Goal: Transaction & Acquisition: Purchase product/service

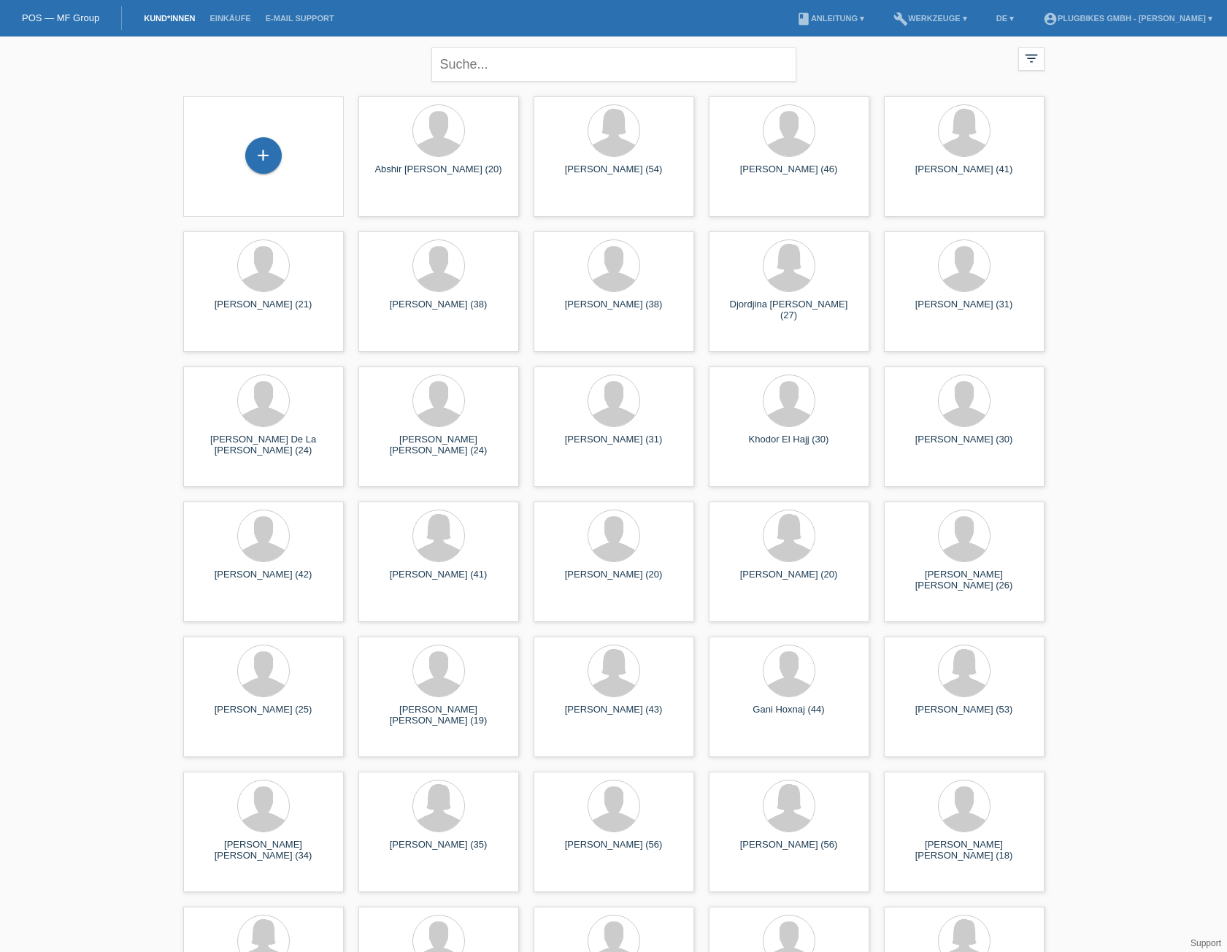
click at [241, 162] on div "+" at bounding box center [263, 156] width 137 height 39
click at [272, 156] on div "+" at bounding box center [263, 155] width 37 height 37
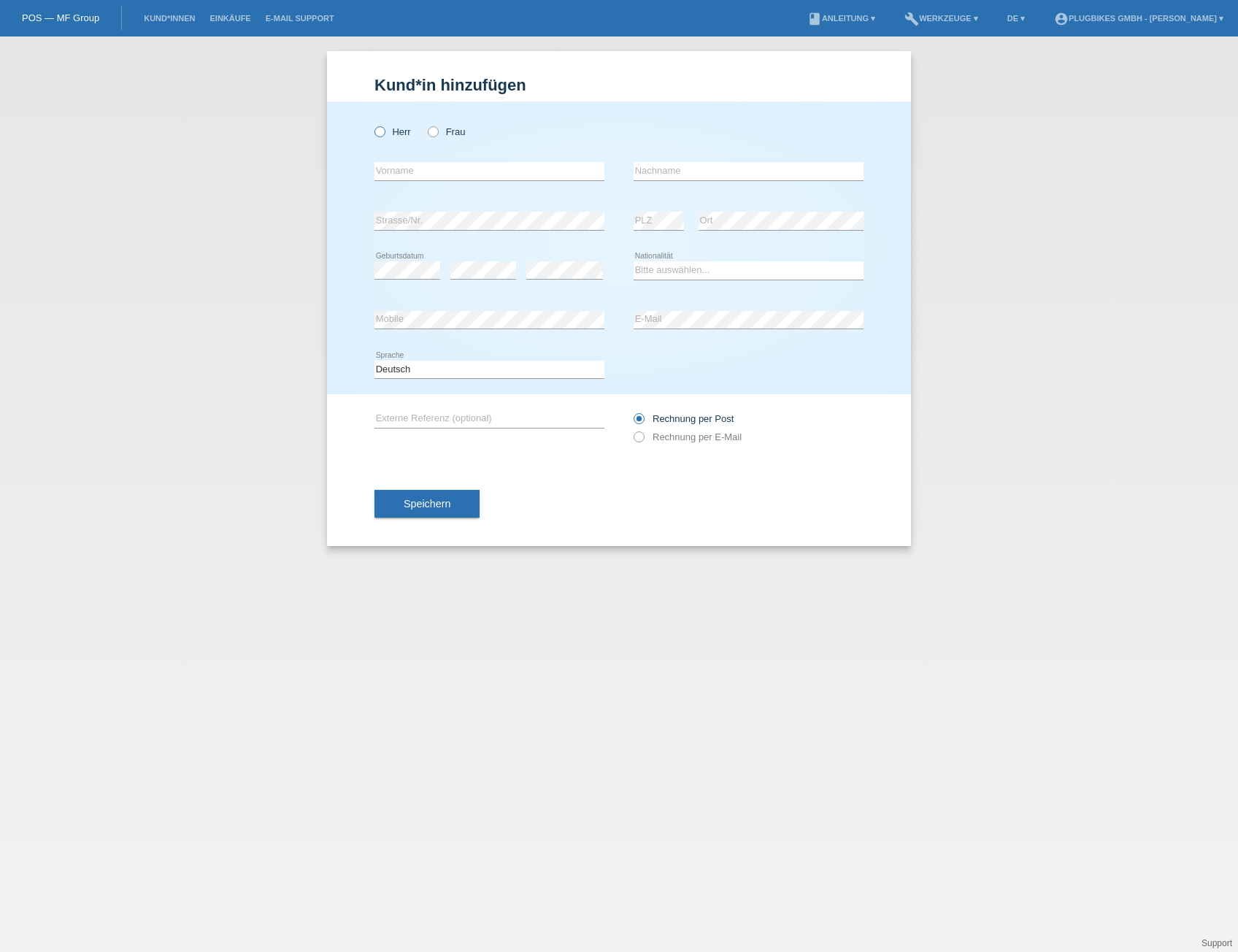
click at [372, 124] on icon at bounding box center [372, 124] width 0 height 0
click at [379, 132] on input "Herr" at bounding box center [379, 130] width 9 height 9
radio input "true"
click at [419, 173] on input "text" at bounding box center [490, 171] width 230 height 18
type input "[PERSON_NAME]"
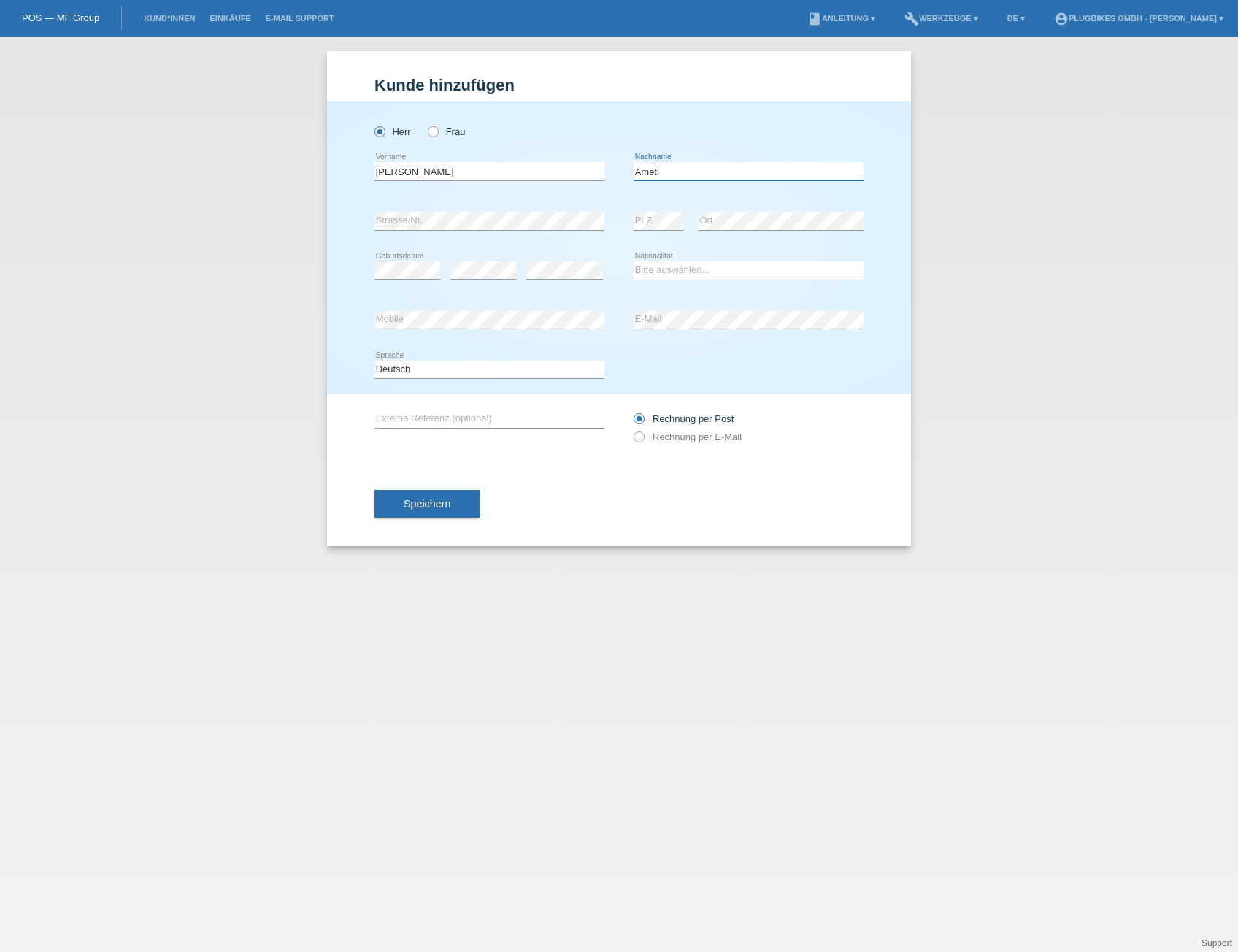
type input "Ameti"
click at [475, 281] on div "error" at bounding box center [483, 271] width 66 height 50
click at [670, 272] on select "Bitte auswählen... Schweiz Deutschland Liechtenstein Österreich ------------ Af…" at bounding box center [749, 270] width 230 height 18
select select "MK"
click at [634, 261] on select "Bitte auswählen... Schweiz Deutschland Liechtenstein Österreich ------------ Af…" at bounding box center [749, 270] width 230 height 18
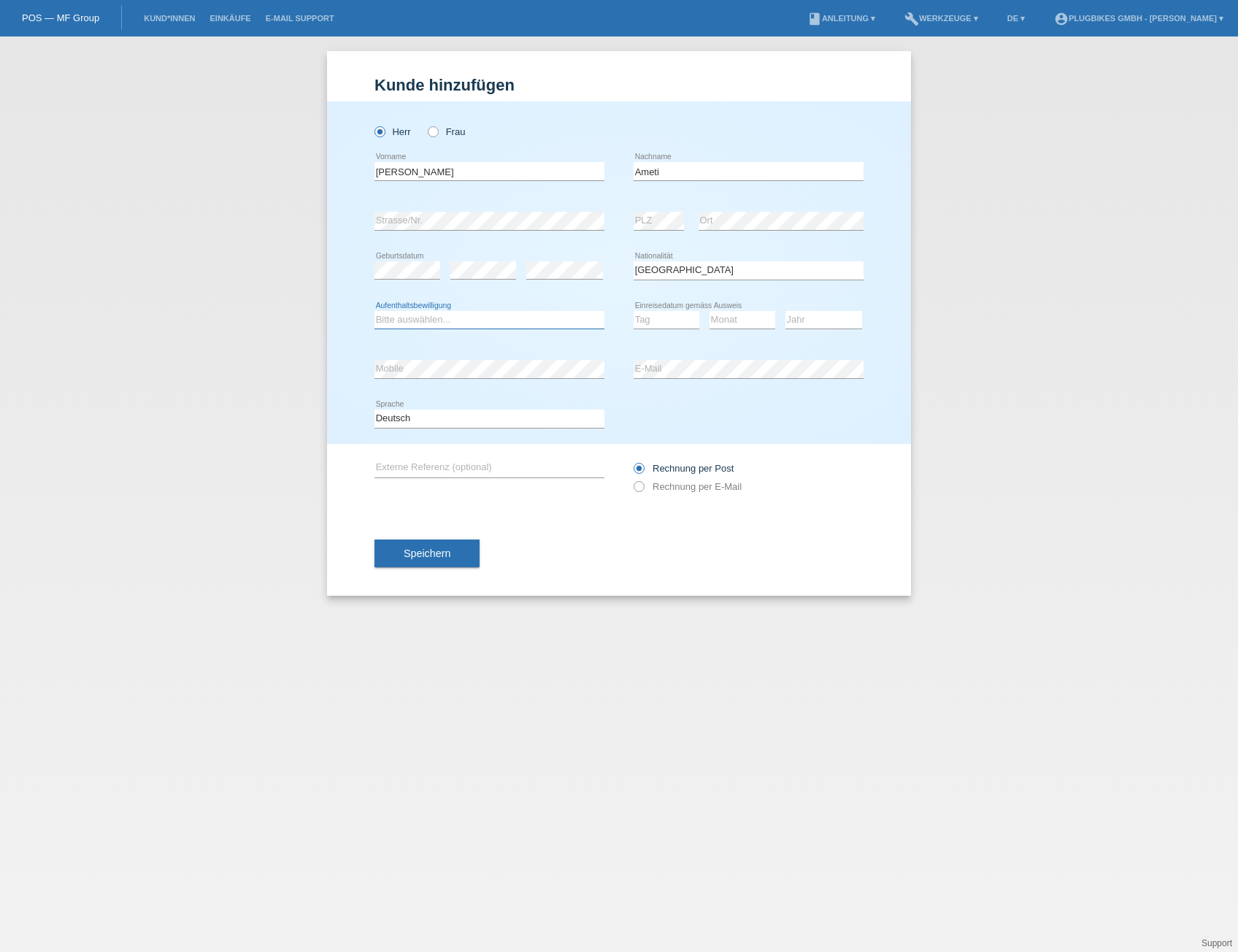
click at [491, 323] on select "Bitte auswählen... C B B - Flüchtlingsstatus Andere" at bounding box center [490, 320] width 230 height 18
select select "C"
click at [375, 311] on select "Bitte auswählen... C B B - Flüchtlingsstatus Andere" at bounding box center [490, 320] width 230 height 18
click at [664, 315] on select "Tag 01 02 03 04 05 06 07 08 09 10 11" at bounding box center [667, 320] width 66 height 18
select select "27"
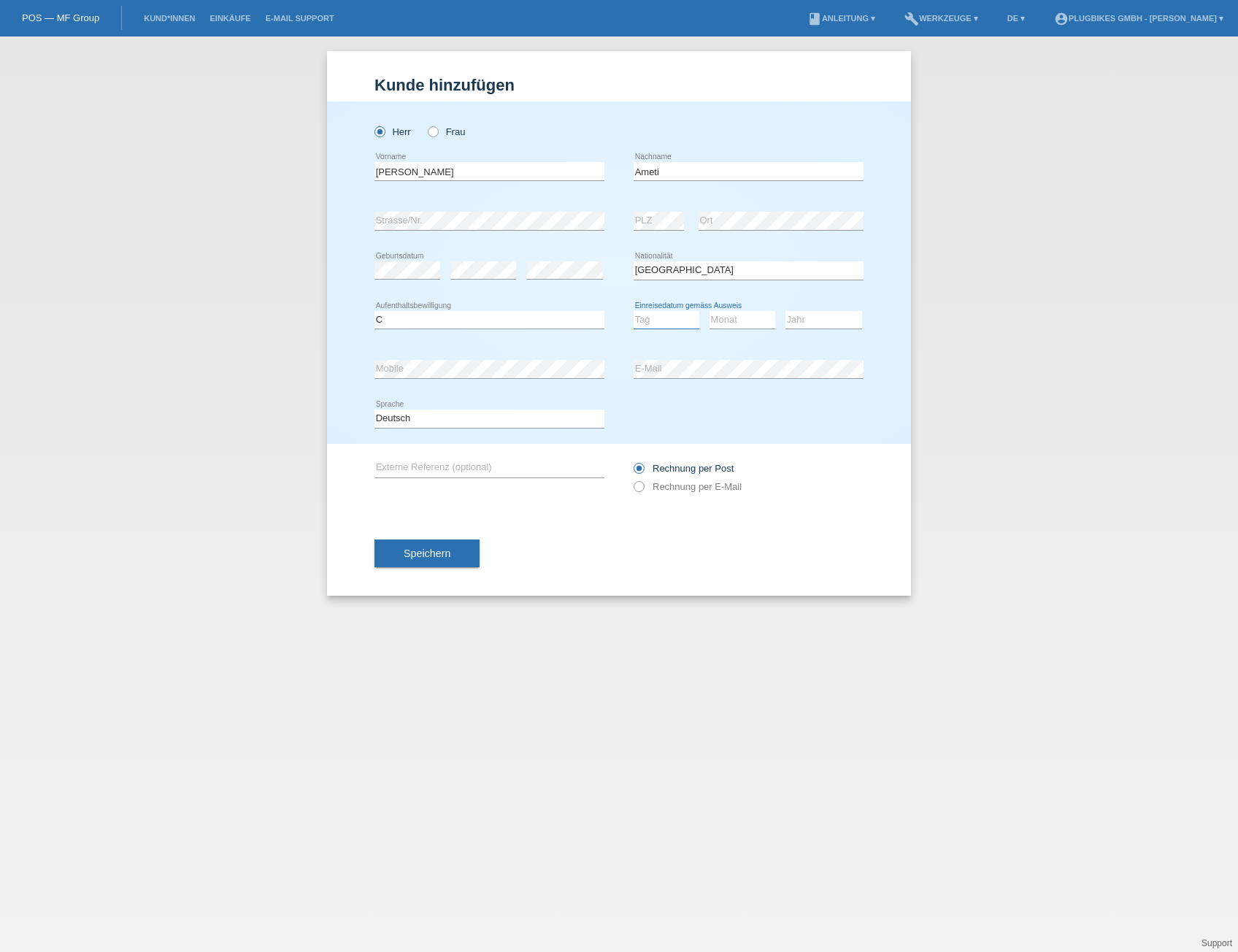
click at [634, 311] on select "Tag 01 02 03 04 05 06 07 08 09 10 11" at bounding box center [667, 320] width 66 height 18
click at [729, 318] on select "Monat 01 02 03 04 05 06 07 08 09 10 11" at bounding box center [743, 320] width 66 height 18
select select "02"
click at [710, 311] on select "Monat 01 02 03 04 05 06 07 08 09 10 11" at bounding box center [743, 320] width 66 height 18
click at [805, 313] on select "Jahr 2025 2024 2023 2022 2021 2020 2019 2018 2017 2016 2015 2014 2013 2012 2011…" at bounding box center [824, 320] width 77 height 18
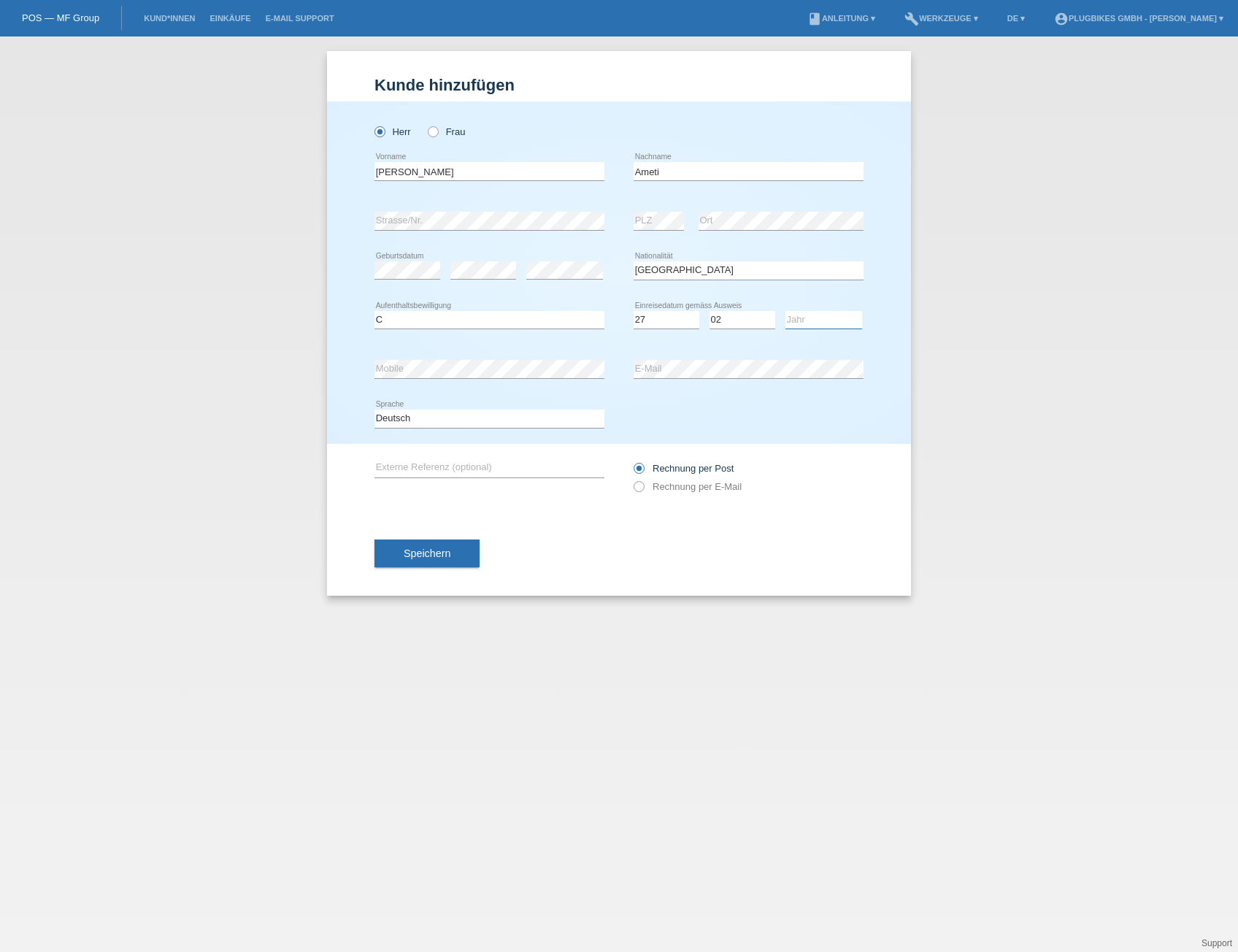
select select "2006"
click at [786, 311] on select "Jahr 2025 2024 2023 2022 2021 2020 2019 2018 2017 2016 2015 2014 2013 2012 2011…" at bounding box center [824, 320] width 77 height 18
click at [440, 551] on span "Speichern" at bounding box center [427, 554] width 47 height 12
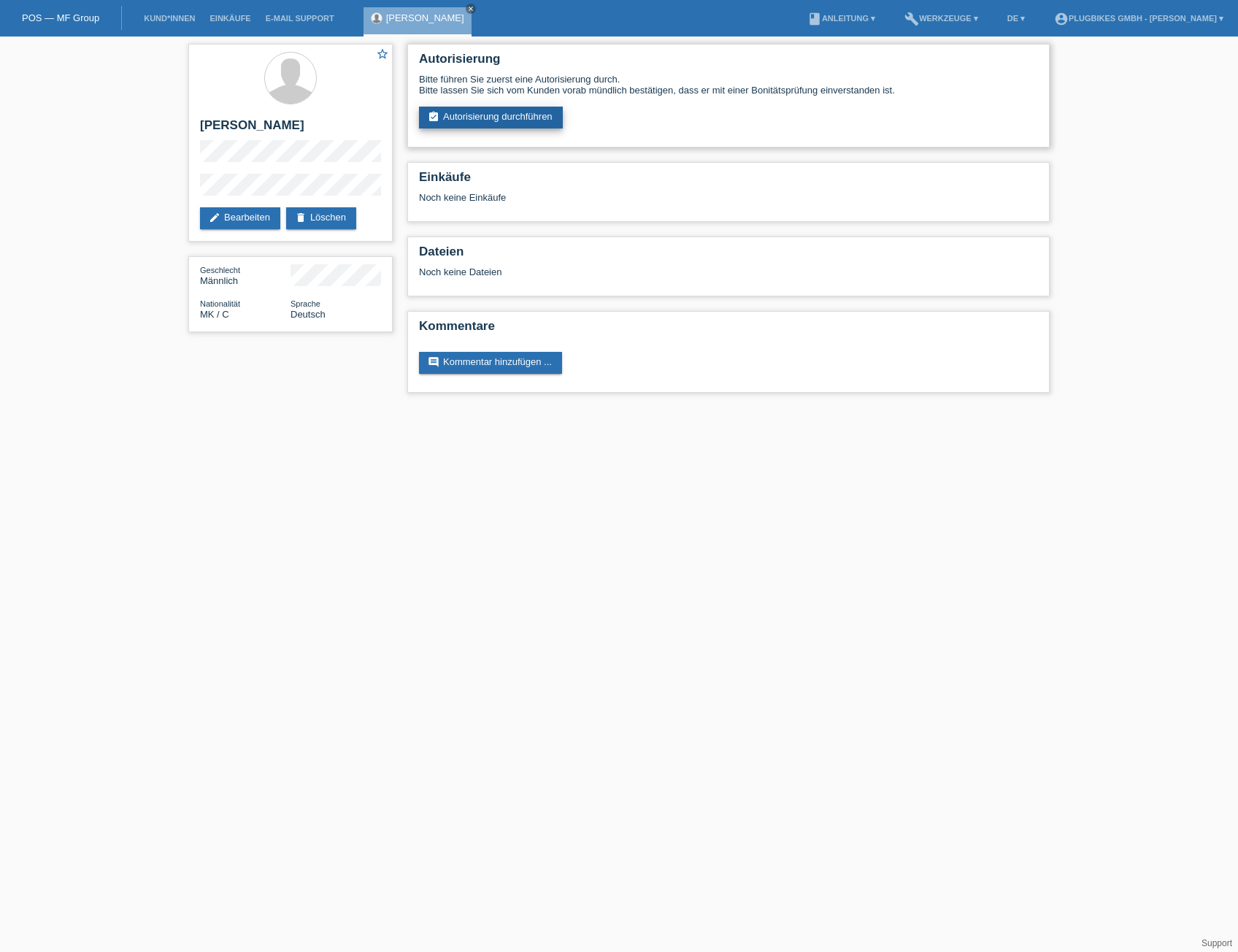
click at [480, 122] on link "assignment_turned_in Autorisierung durchführen" at bounding box center [491, 118] width 144 height 22
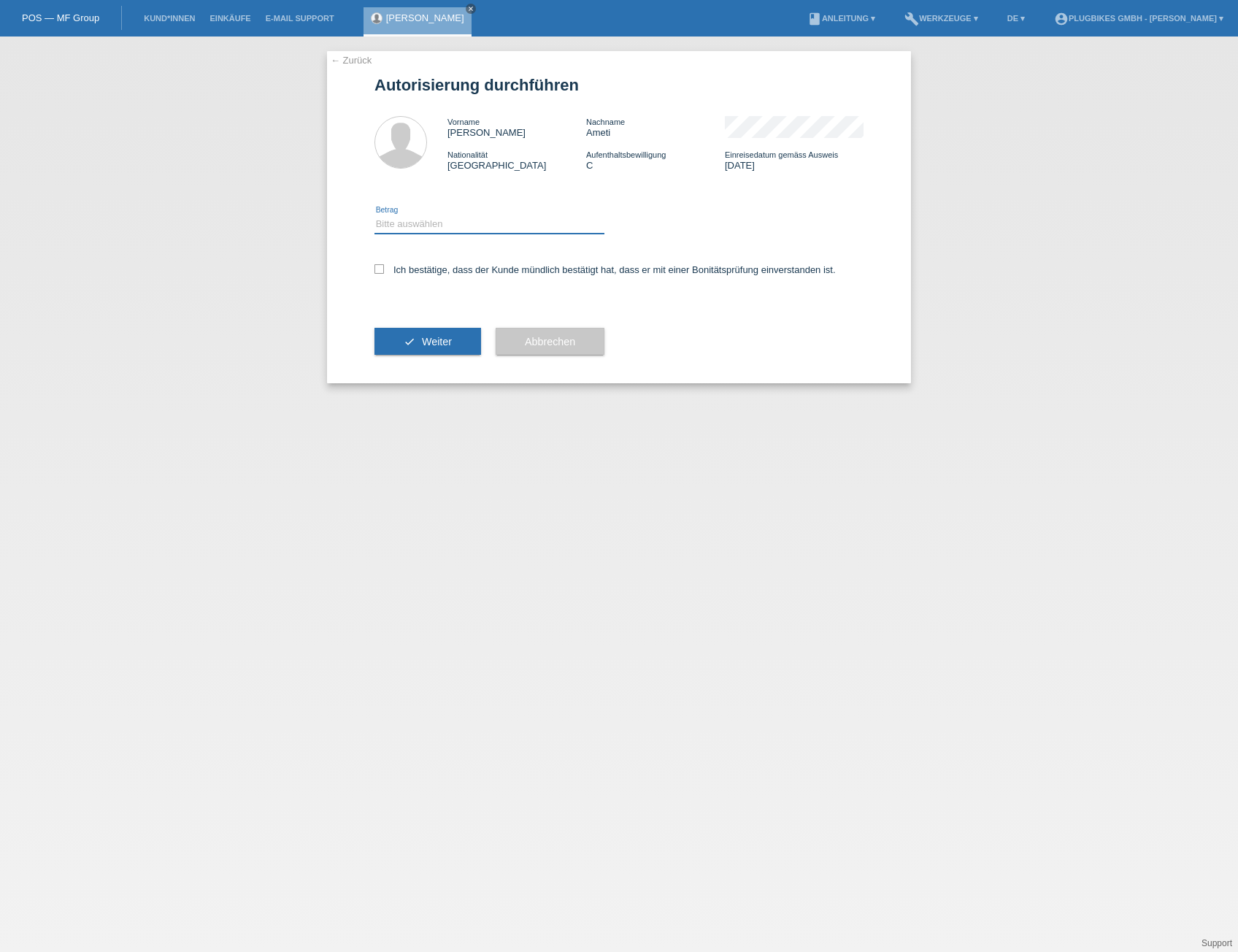
click at [464, 226] on select "Bitte auswählen CHF 1.00 - CHF 499.00 CHF 500.00 - CHF 1'999.00 CHF 2'000.00 - …" at bounding box center [490, 224] width 230 height 18
select select "2"
click at [375, 215] on select "Bitte auswählen CHF 1.00 - CHF 499.00 CHF 500.00 - CHF 1'999.00 CHF 2'000.00 - …" at bounding box center [490, 224] width 230 height 18
click at [412, 277] on div "Ich bestätige, dass der Kunde mündlich bestätigt hat, dass er mit einer Bonität…" at bounding box center [619, 275] width 489 height 50
click at [381, 269] on icon at bounding box center [379, 268] width 9 height 9
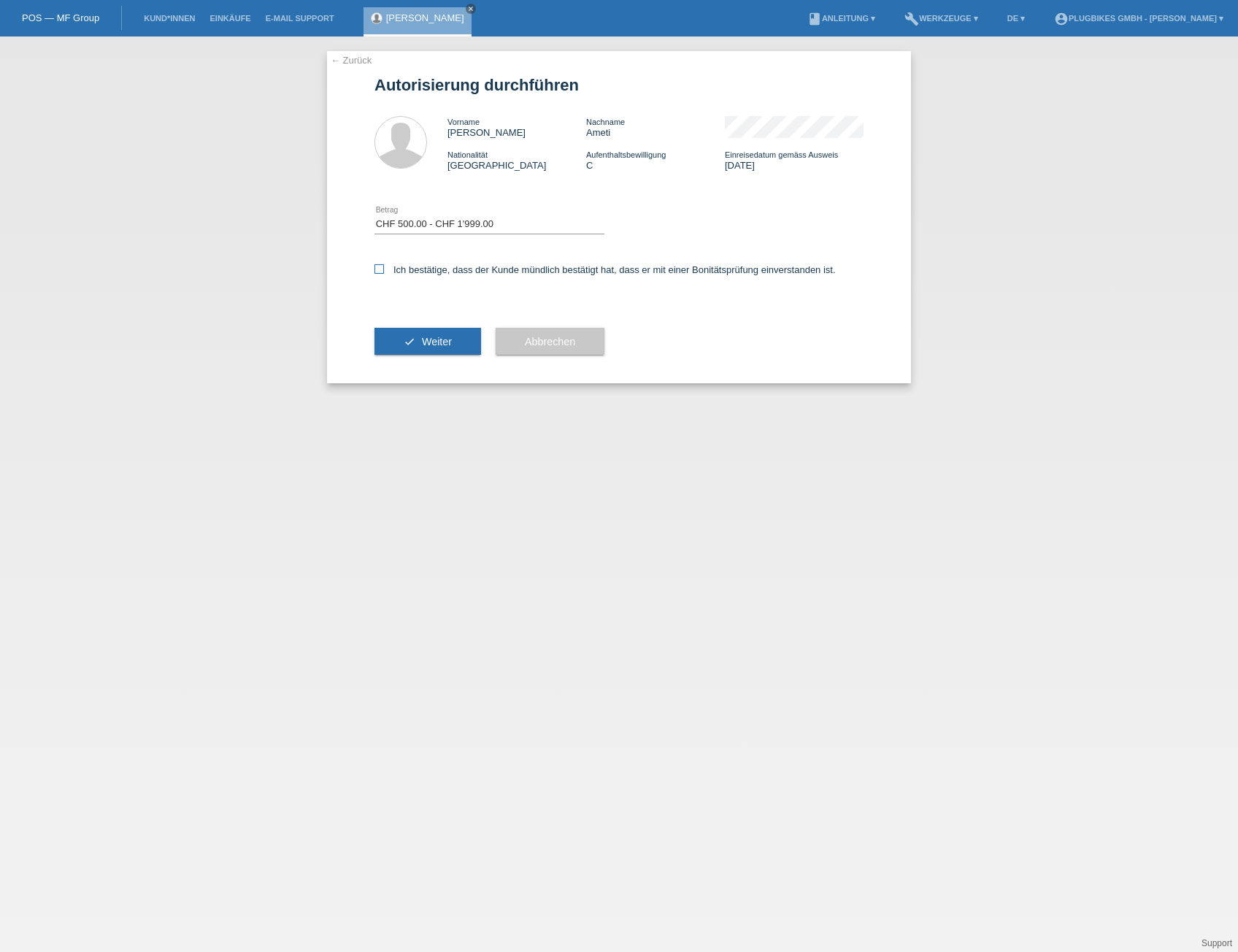
click at [381, 269] on input "Ich bestätige, dass der Kunde mündlich bestätigt hat, dass er mit einer Bonität…" at bounding box center [379, 268] width 9 height 9
checkbox input "true"
click at [423, 340] on span "Weiter" at bounding box center [437, 342] width 30 height 12
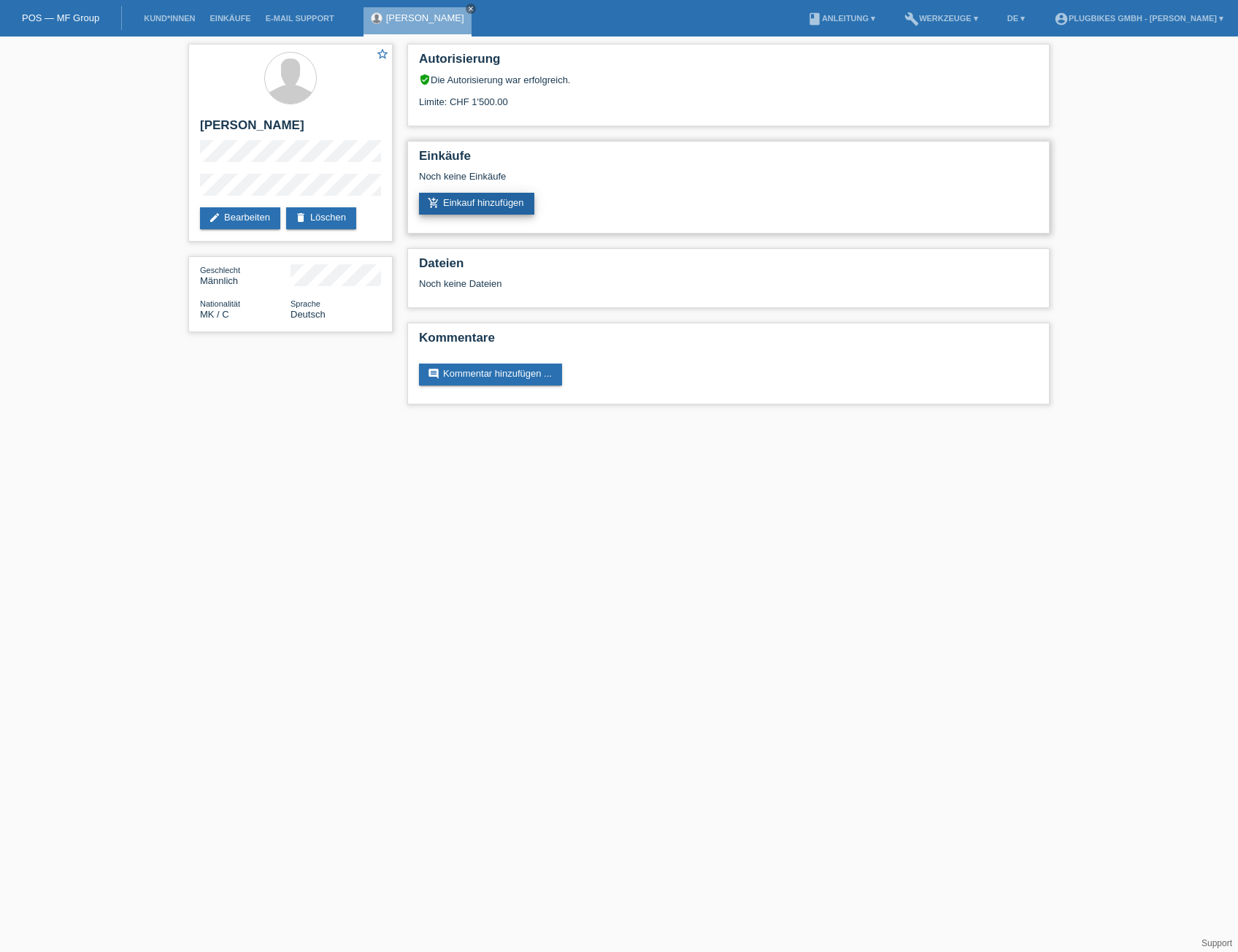
click at [497, 205] on link "add_shopping_cart Einkauf hinzufügen" at bounding box center [476, 204] width 115 height 22
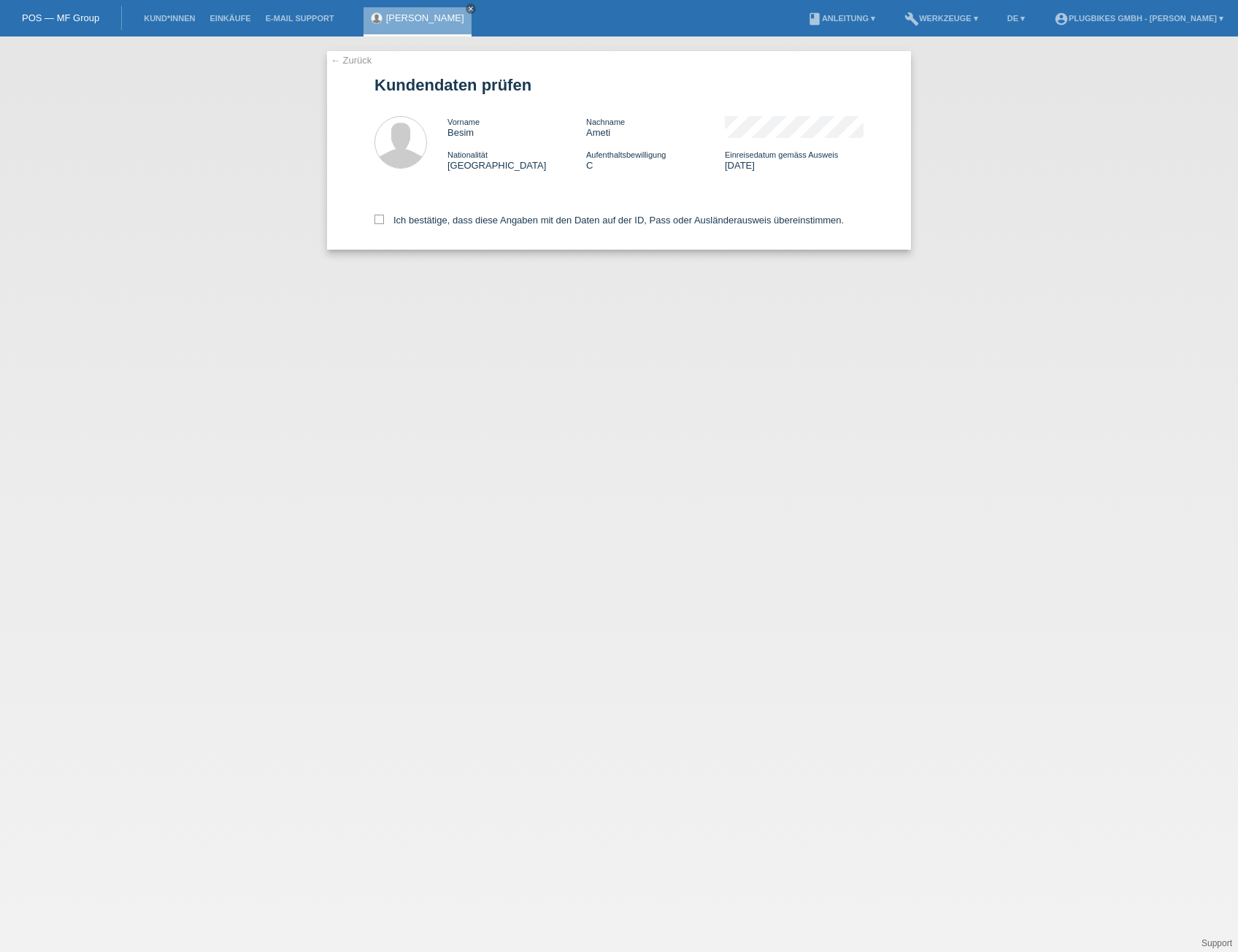
click at [374, 223] on div "← Zurück Kundendaten prüfen Vorname [PERSON_NAME] Nachname [PERSON_NAME] Nation…" at bounding box center [619, 150] width 584 height 199
click at [386, 221] on label "Ich bestätige, dass diese Angaben mit den Daten auf der ID, Pass oder Ausländer…" at bounding box center [609, 220] width 469 height 11
click at [384, 221] on input "Ich bestätige, dass diese Angaben mit den Daten auf der ID, Pass oder Ausländer…" at bounding box center [379, 219] width 9 height 9
checkbox input "true"
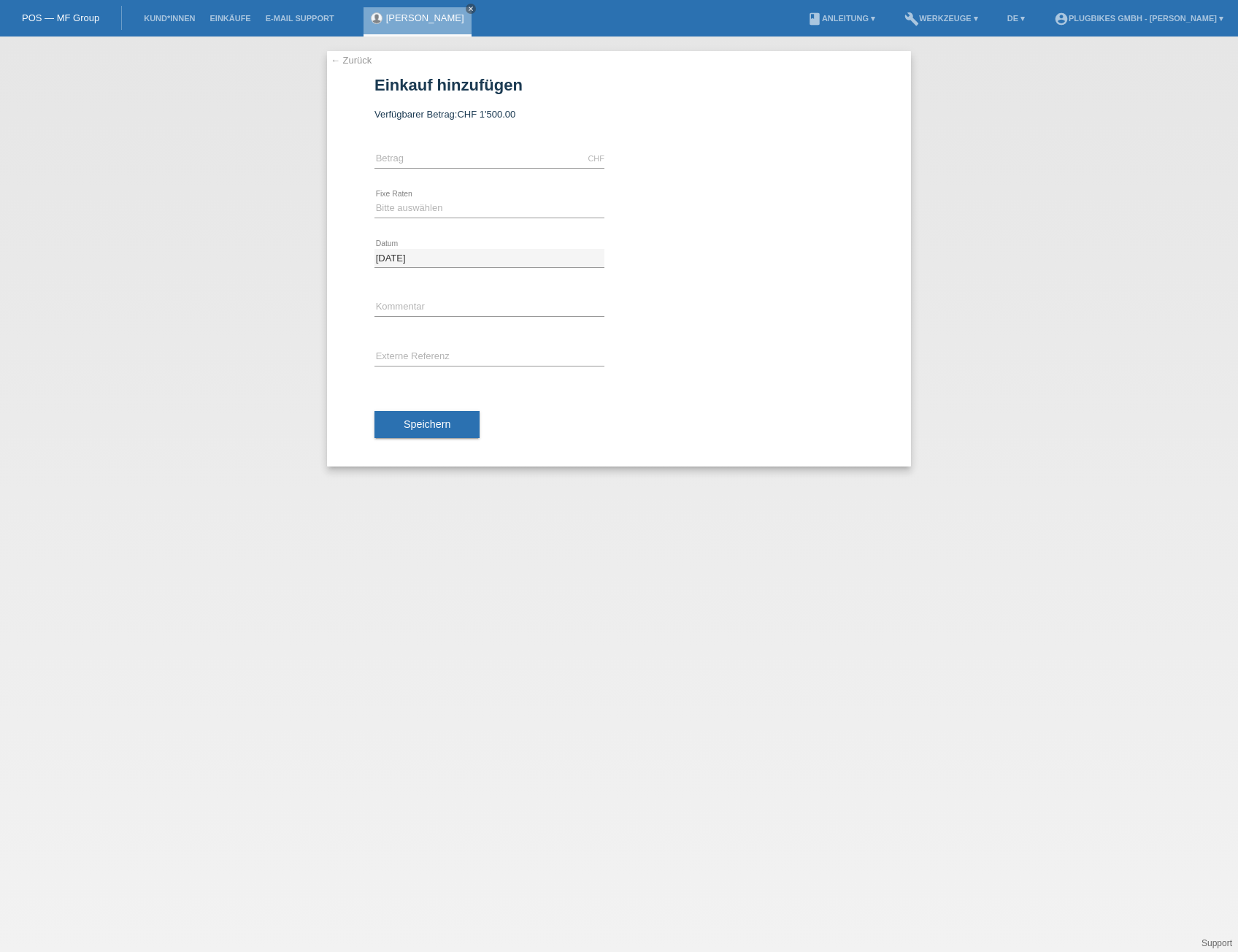
click at [462, 172] on div "CHF error [GEOGRAPHIC_DATA]" at bounding box center [490, 159] width 230 height 50
click at [462, 164] on input "text" at bounding box center [490, 159] width 230 height 18
type input "799.00"
click at [547, 207] on select "Bitte auswählen 6 Raten 12 Raten 18 Raten 24 Raten 36 Raten" at bounding box center [490, 208] width 230 height 18
select select "566"
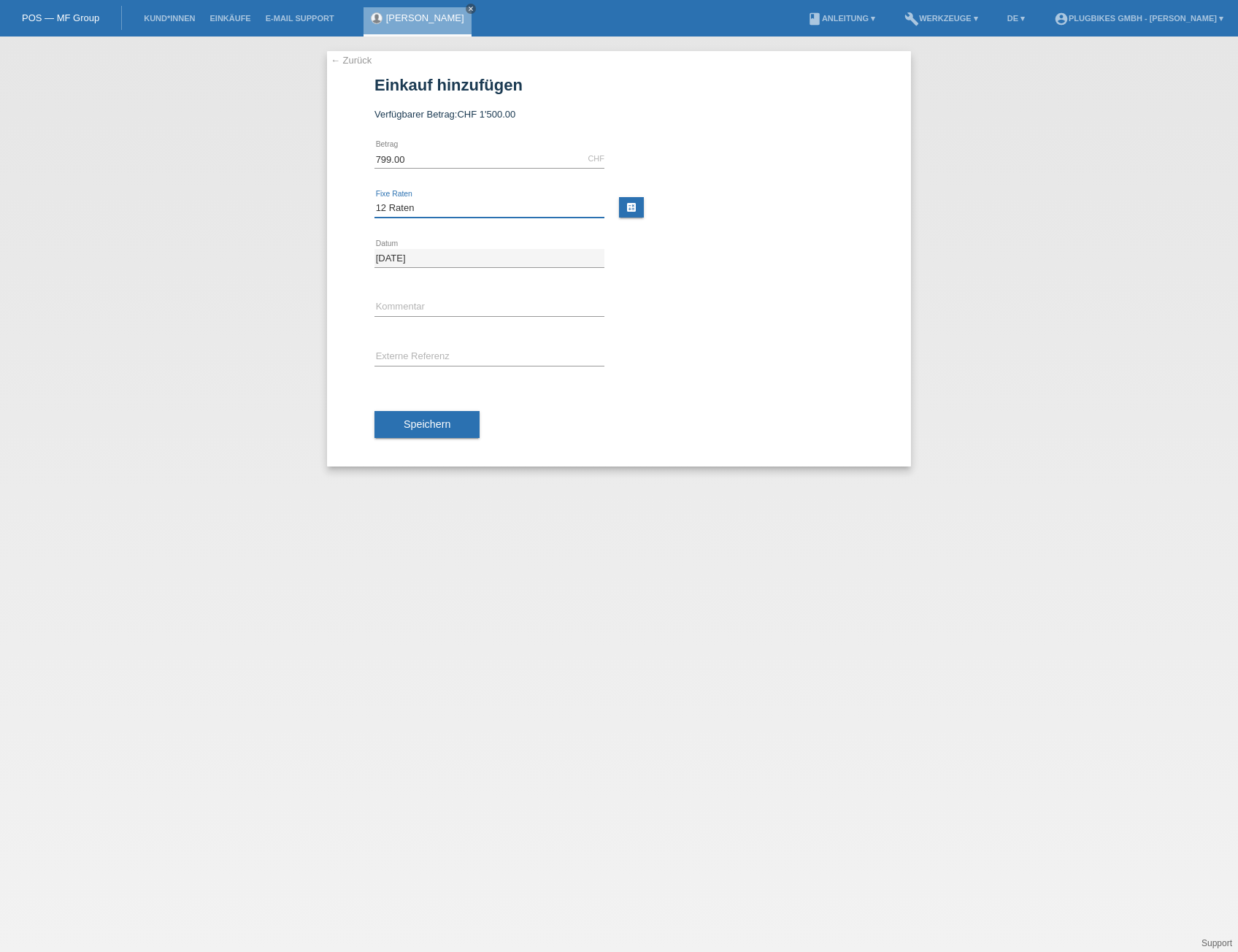
click at [375, 199] on select "Bitte auswählen 6 Raten 12 Raten 18 Raten 24 Raten 36 Raten" at bounding box center [490, 208] width 230 height 18
click at [506, 218] on icon at bounding box center [490, 218] width 230 height 1
click at [494, 313] on input "text" at bounding box center [490, 308] width 230 height 18
click at [417, 427] on span "Speichern" at bounding box center [427, 424] width 47 height 12
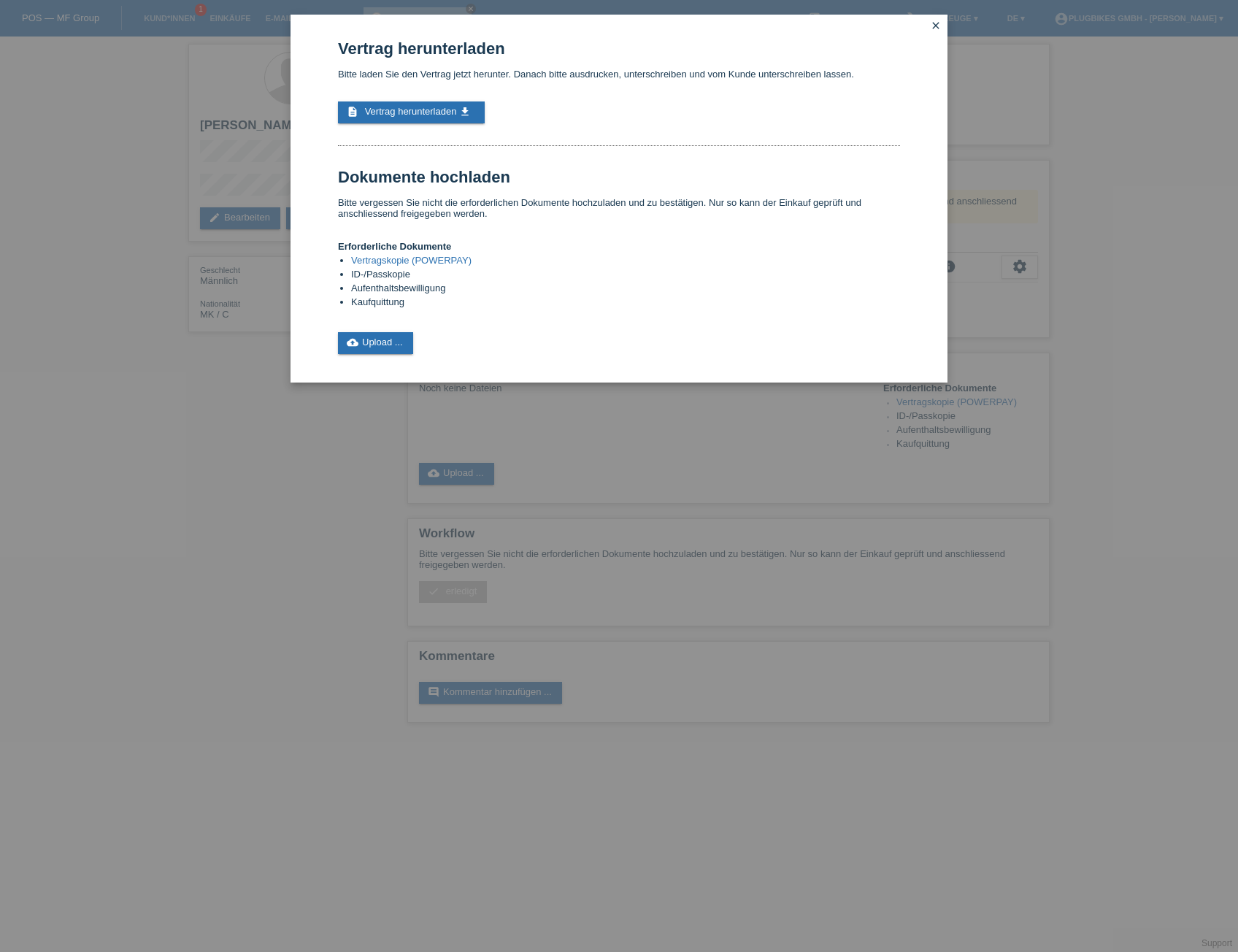
click at [243, 130] on div "Vertrag herunterladen Bitte laden Sie den Vertrag jetzt herunter. Danach bitte …" at bounding box center [619, 476] width 1238 height 952
click at [940, 33] on link "close" at bounding box center [936, 26] width 19 height 17
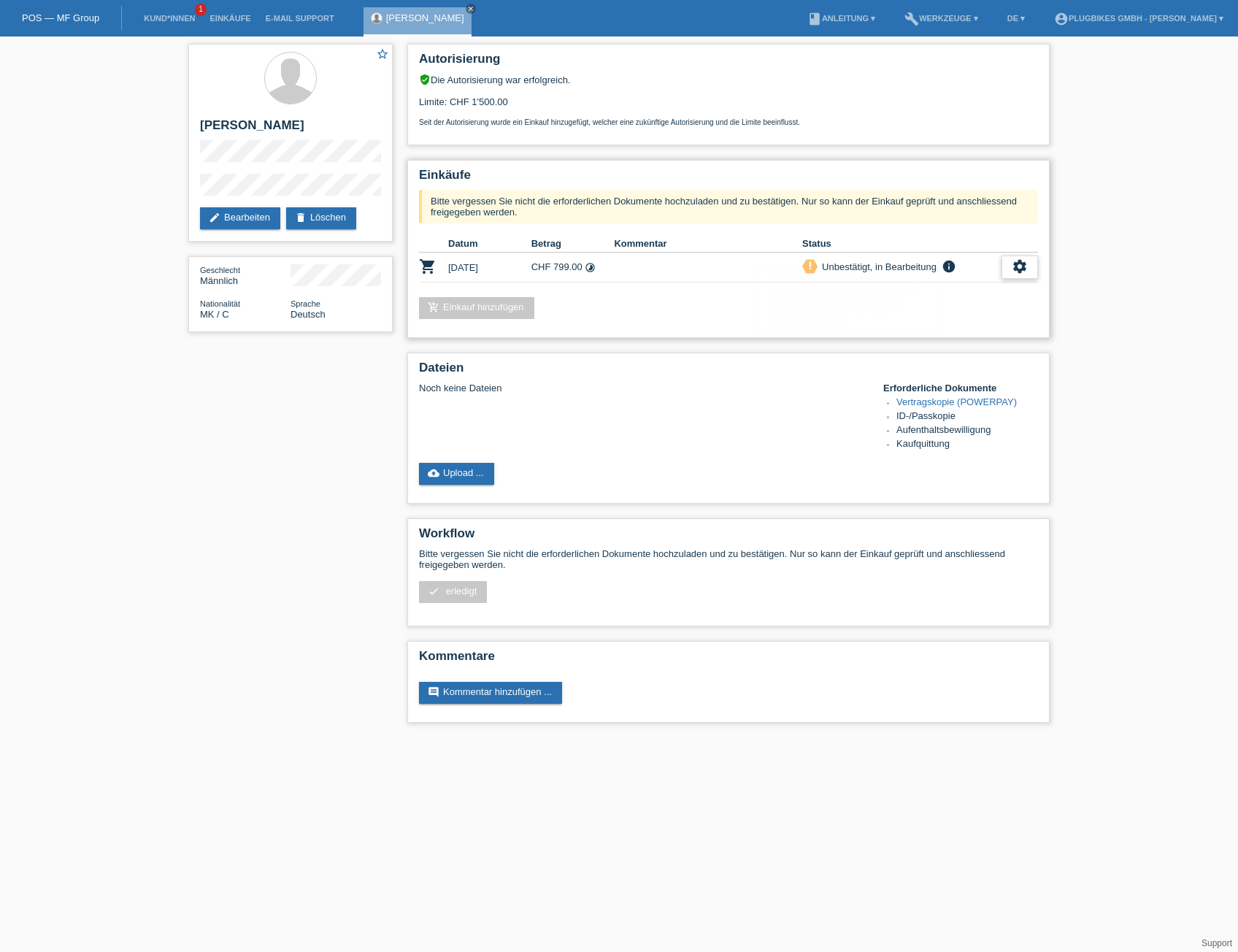
click at [1021, 266] on icon "settings" at bounding box center [1020, 266] width 16 height 16
click at [677, 308] on div "add_shopping_cart Einkauf hinzufügen" at bounding box center [728, 308] width 619 height 22
click at [248, 216] on link "edit Bearbeiten" at bounding box center [240, 218] width 80 height 22
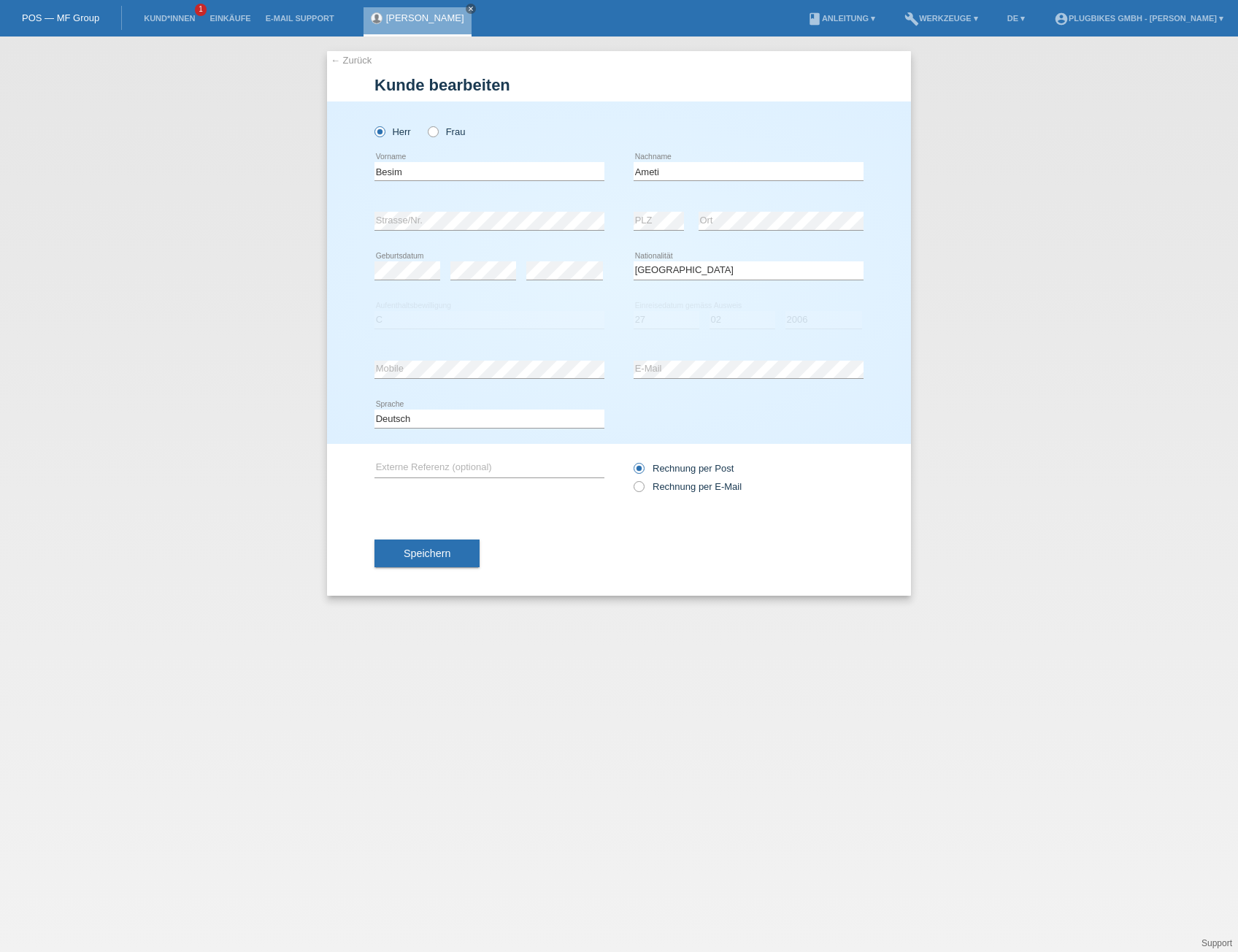
select select "MK"
select select "C"
select select "27"
select select "02"
select select "2006"
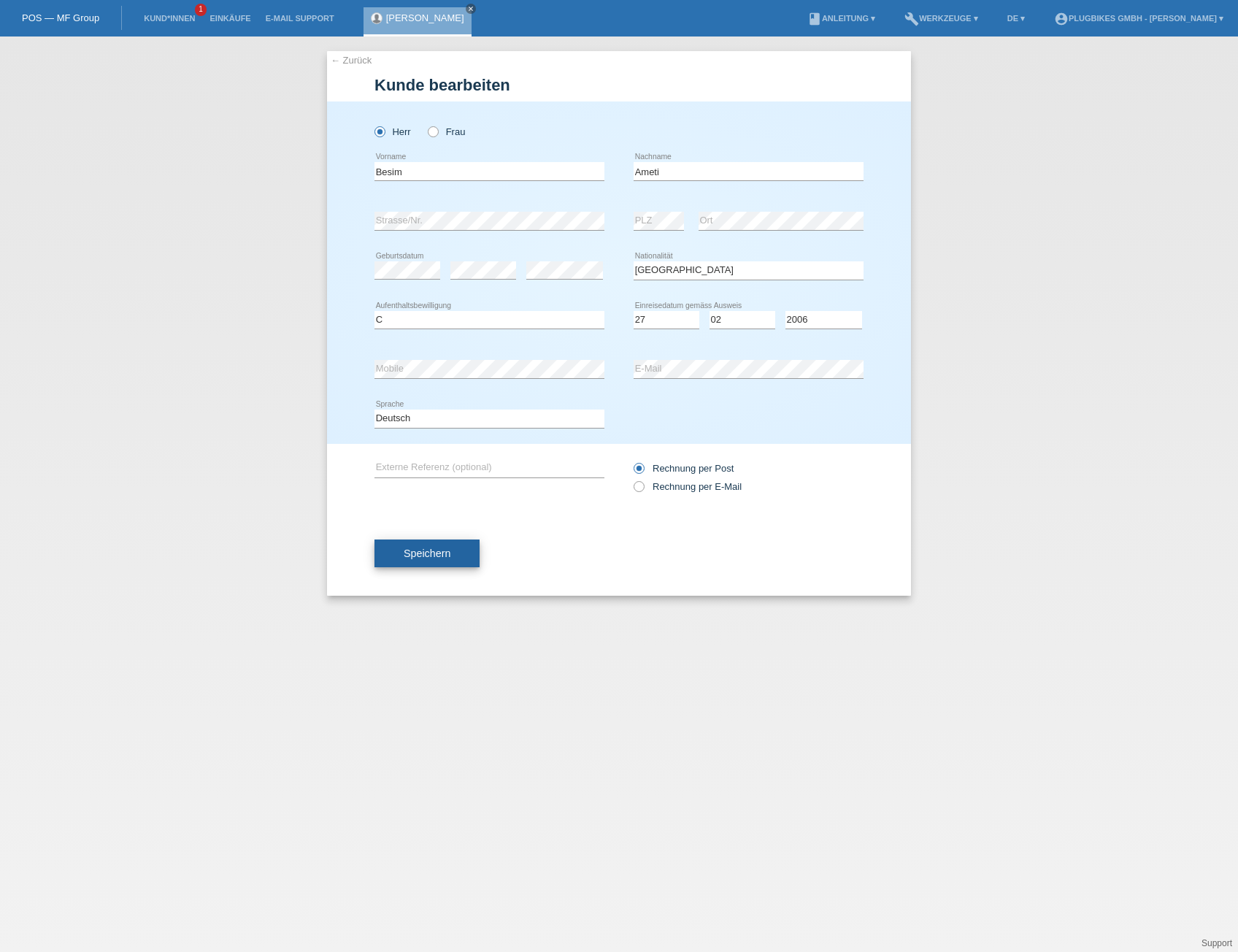
click at [432, 549] on span "Speichern" at bounding box center [427, 554] width 47 height 12
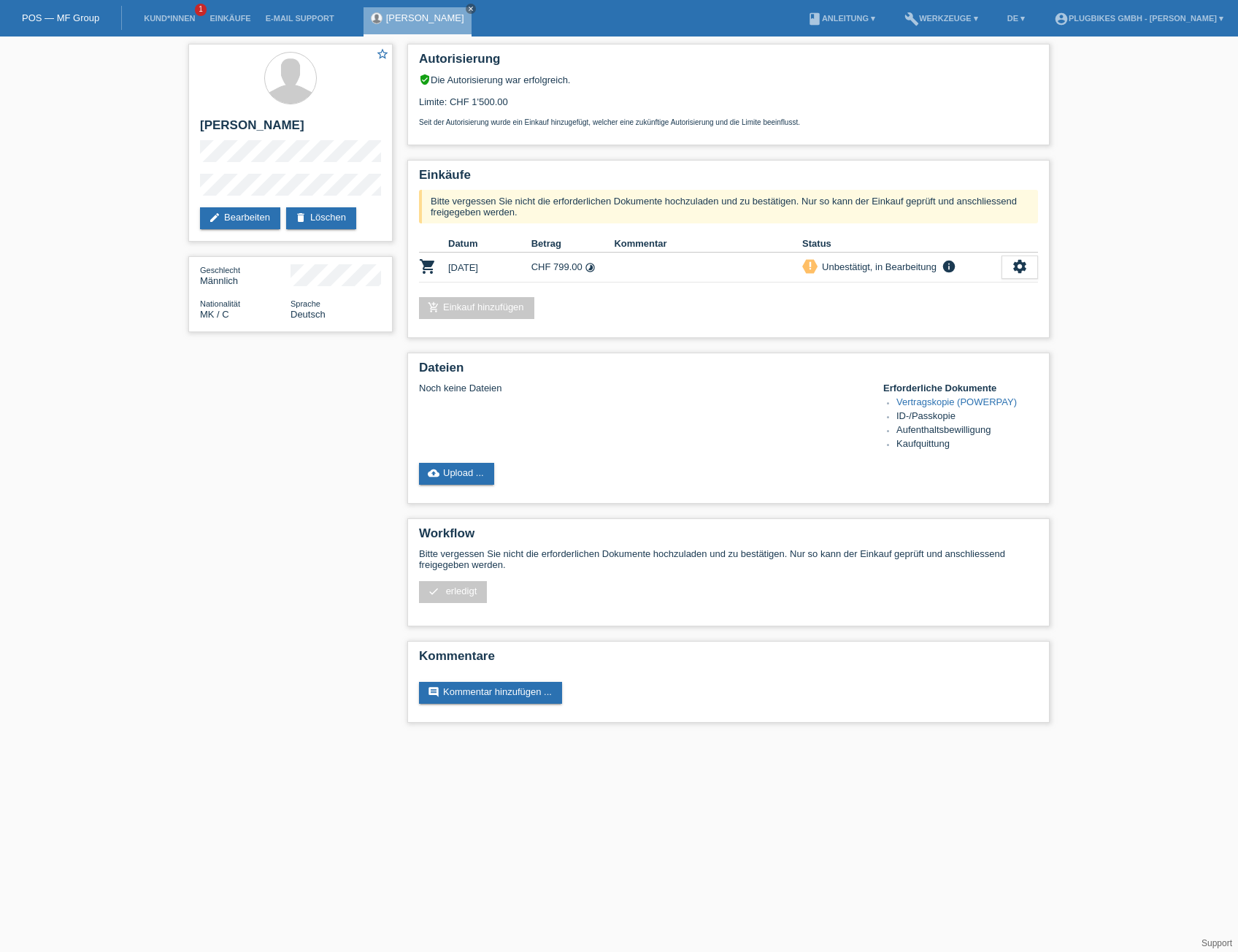
click at [169, 25] on li "Kund*innen 1" at bounding box center [170, 18] width 66 height 37
click at [186, 18] on link "Kund*innen" at bounding box center [170, 18] width 66 height 9
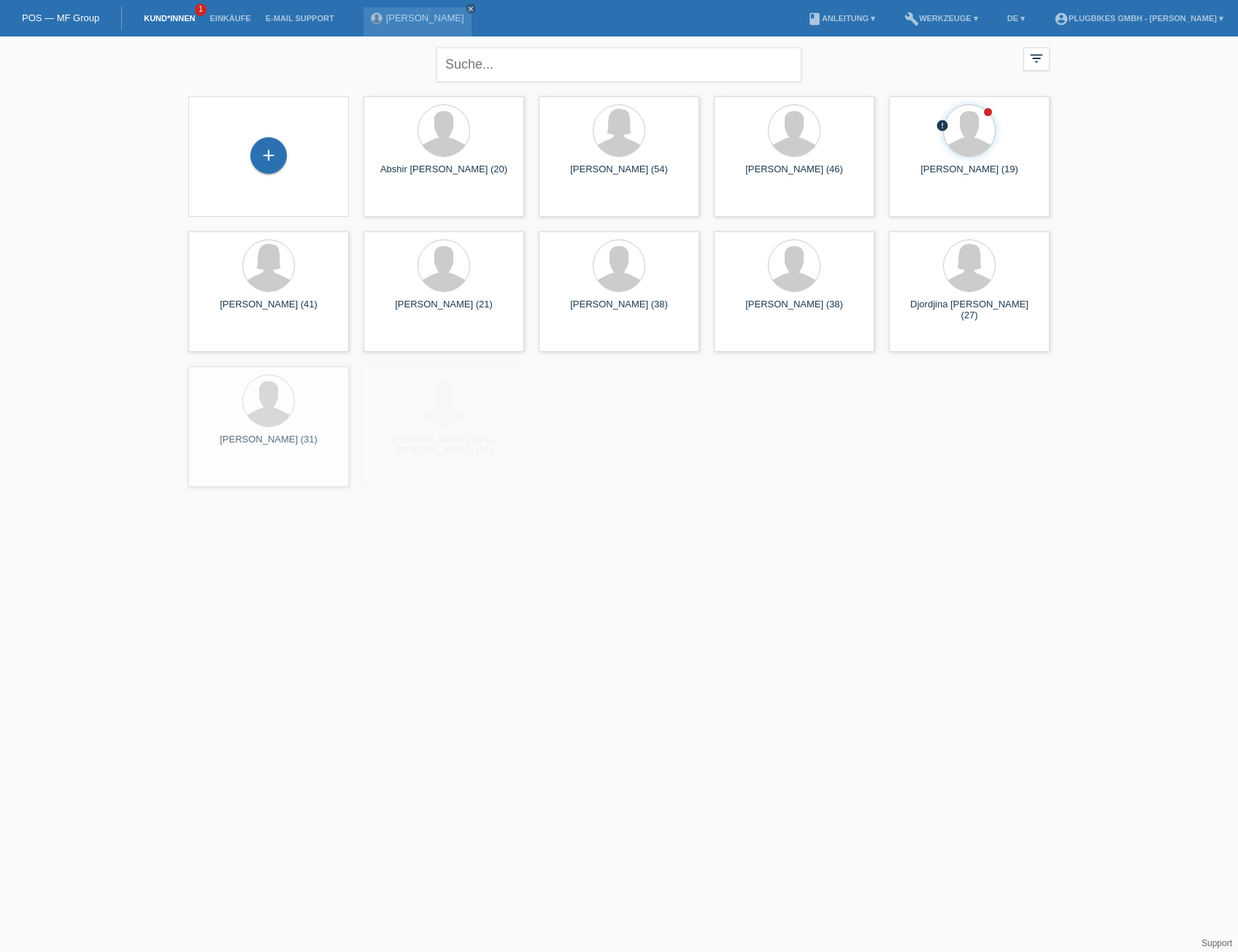
click at [288, 153] on div "+" at bounding box center [268, 156] width 137 height 39
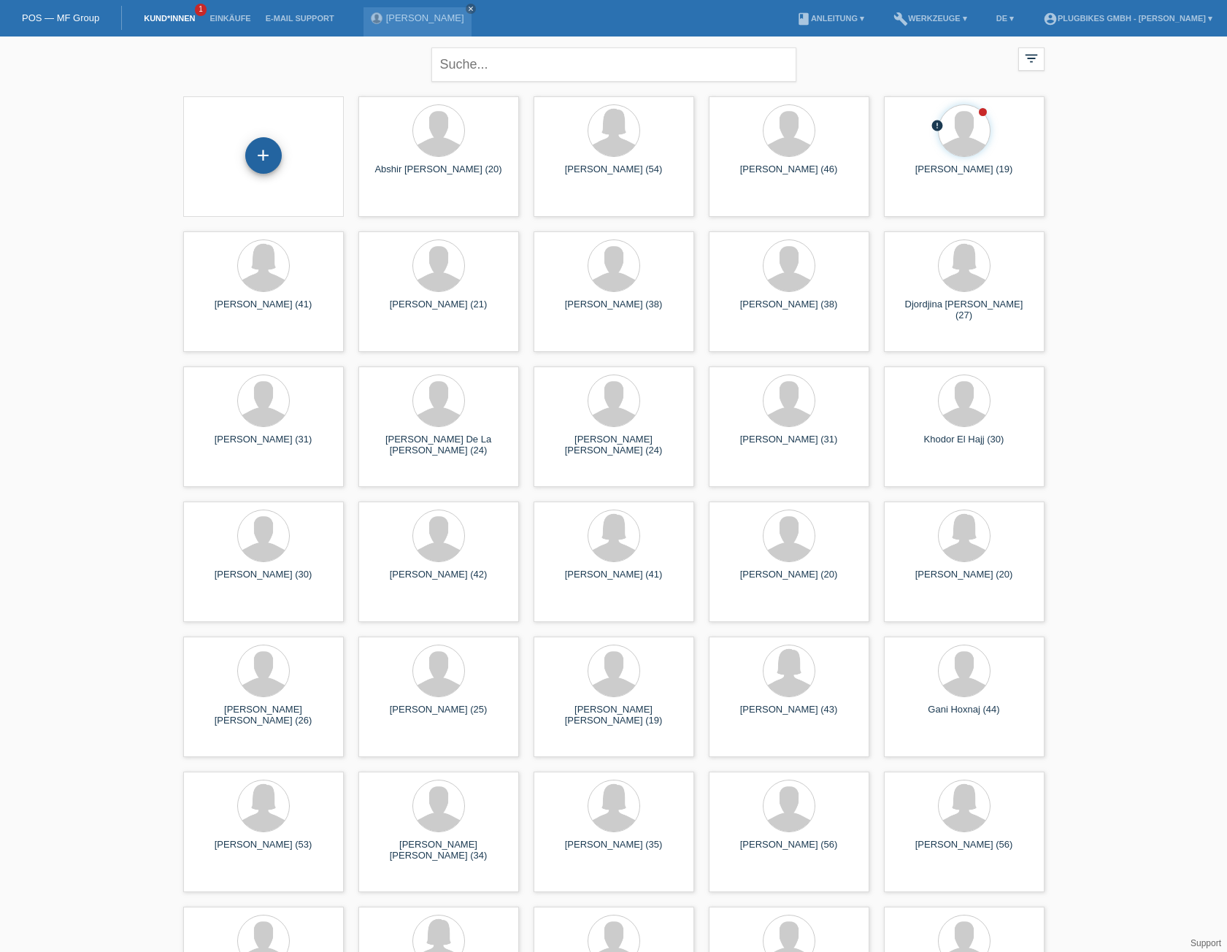
click at [250, 150] on div "+" at bounding box center [263, 155] width 37 height 37
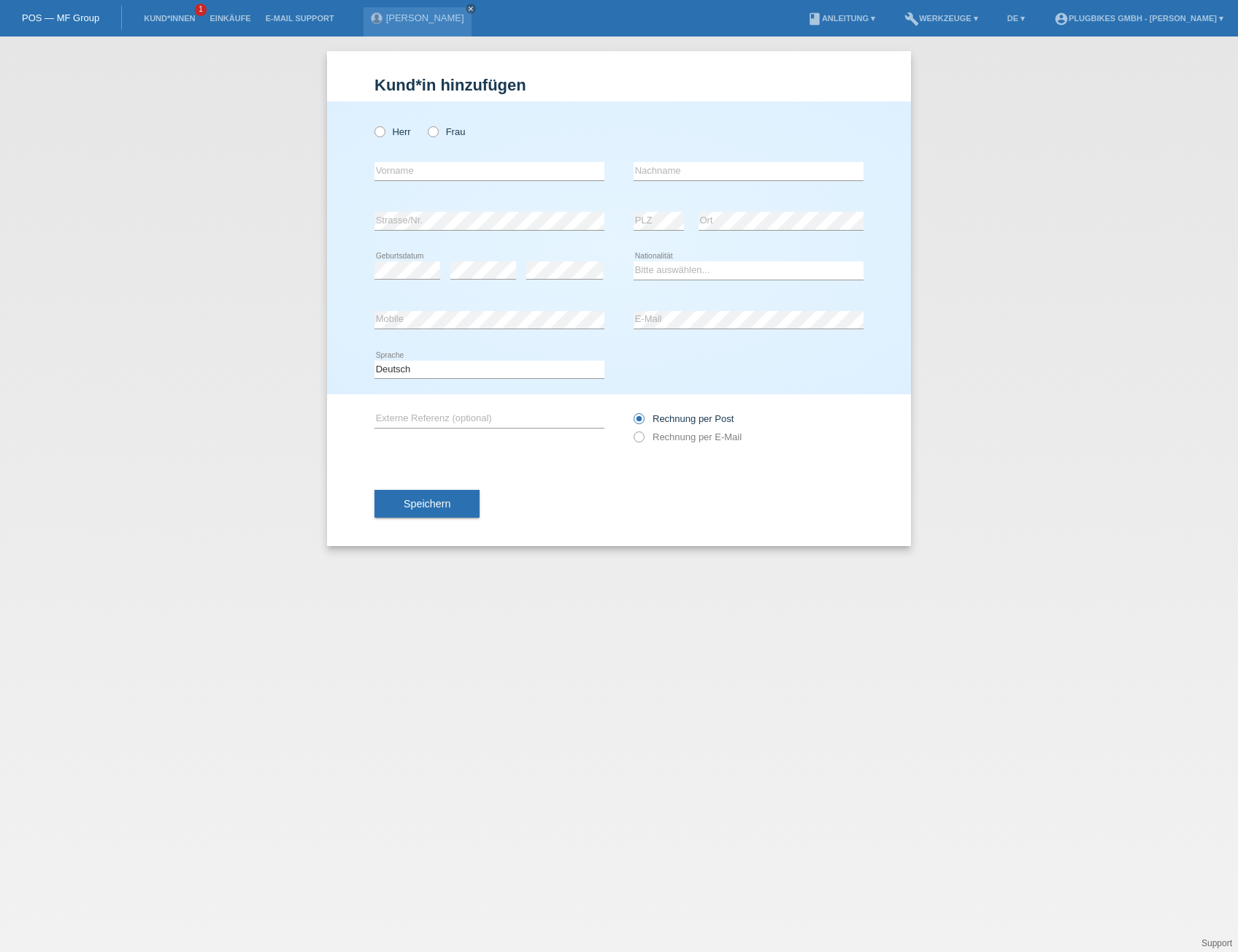
click at [390, 126] on div "Herr Frau" at bounding box center [490, 132] width 230 height 30
click at [388, 136] on label "Herr" at bounding box center [393, 131] width 37 height 11
click at [384, 136] on input "Herr" at bounding box center [379, 130] width 9 height 9
radio input "true"
click at [397, 168] on input "text" at bounding box center [490, 171] width 230 height 18
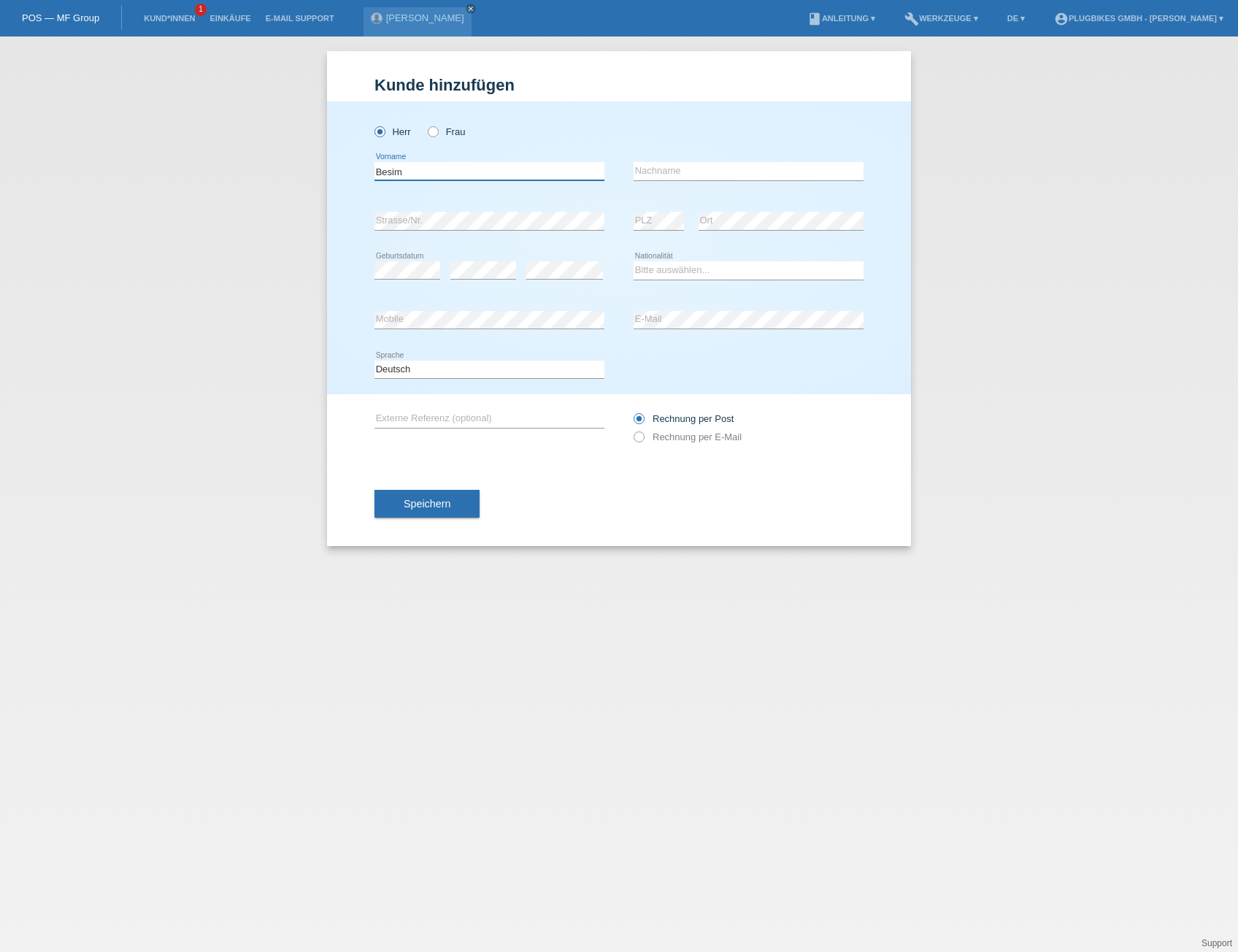
type input "Besim"
type input "Ameti"
click at [634, 225] on div "error Strasse/Nr. error PLZ error Ort" at bounding box center [619, 221] width 489 height 50
click at [556, 257] on div "error" at bounding box center [564, 271] width 77 height 50
click at [673, 264] on select "Bitte auswählen... Schweiz Deutschland Liechtenstein Österreich ------------ Af…" at bounding box center [749, 270] width 230 height 18
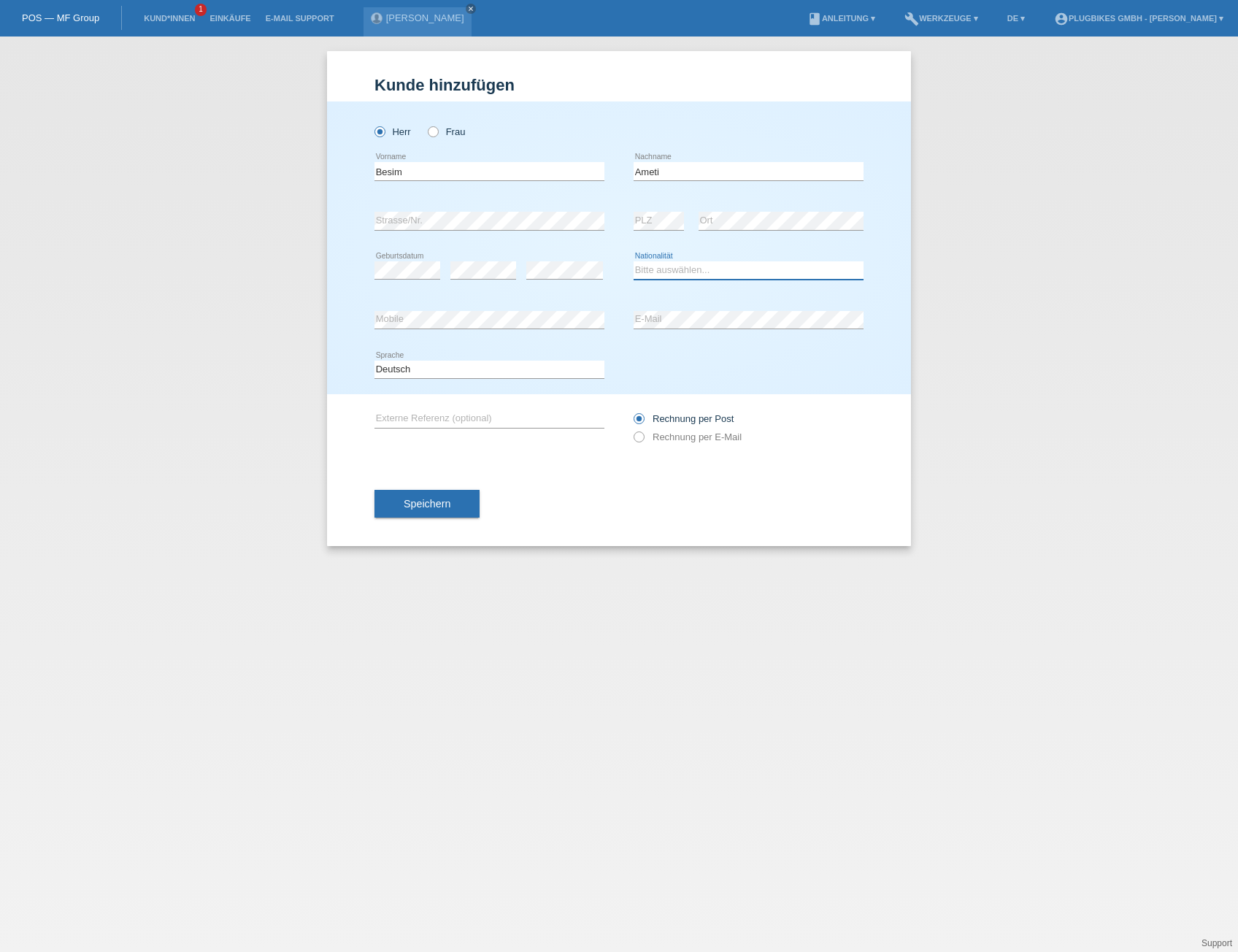
select select "MK"
click at [634, 261] on select "Bitte auswählen... Schweiz Deutschland Liechtenstein Österreich ------------ Af…" at bounding box center [749, 270] width 230 height 18
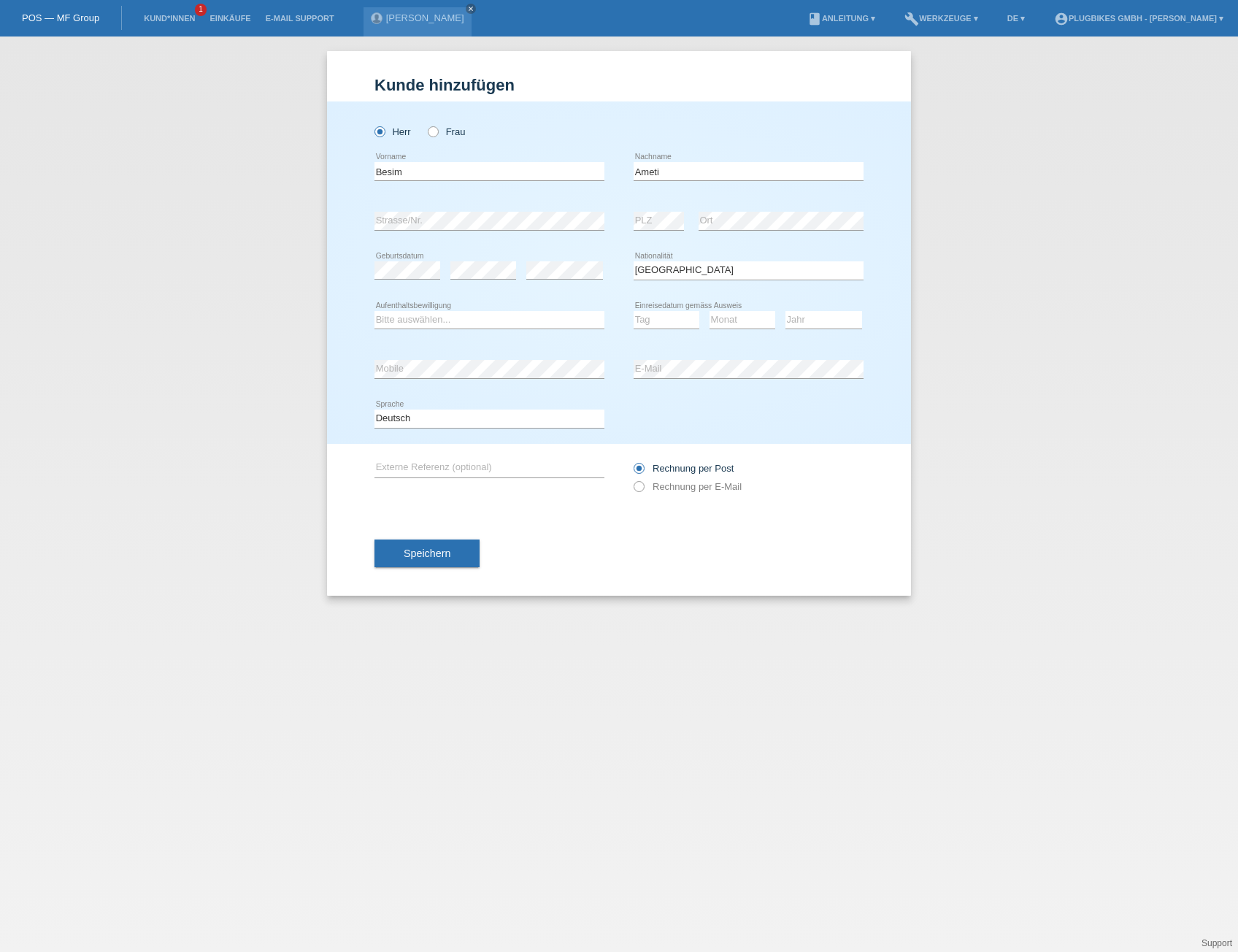
click at [453, 329] on icon at bounding box center [490, 329] width 230 height 1
click at [453, 325] on select "Bitte auswählen... C B B - Flüchtlingsstatus Andere" at bounding box center [490, 320] width 230 height 18
select select "C"
click at [375, 311] on select "Bitte auswählen... C B B - Flüchtlingsstatus Andere" at bounding box center [490, 320] width 230 height 18
click at [647, 318] on select "Tag 01 02 03 04 05 06 07 08 09 10 11" at bounding box center [667, 320] width 66 height 18
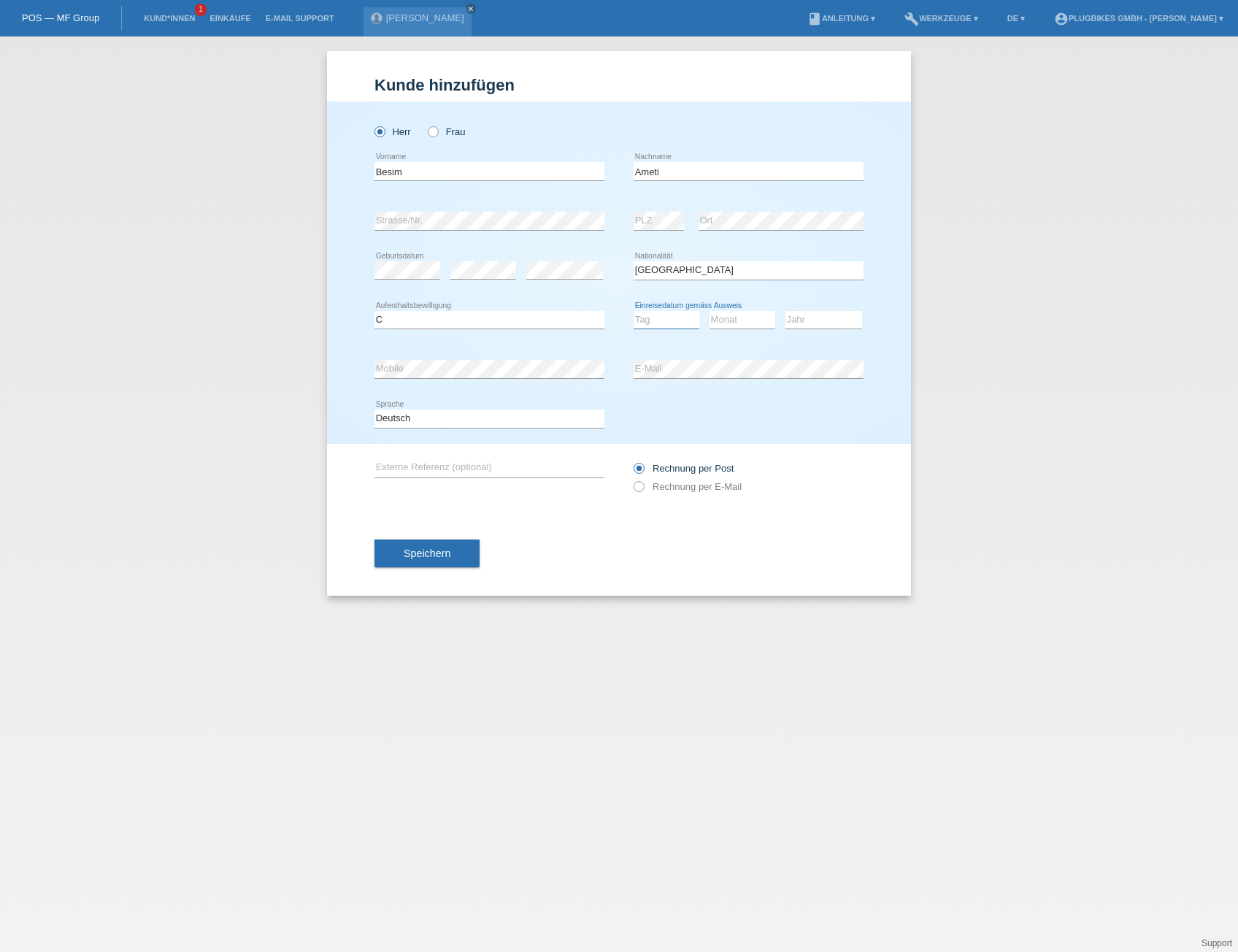
select select "27"
click at [634, 311] on select "Tag 01 02 03 04 05 06 07 08 09 10 11" at bounding box center [667, 320] width 66 height 18
click at [719, 326] on select "Monat 01 02 03 04 05 06 07 08 09 10 11" at bounding box center [743, 320] width 66 height 18
select select "02"
click at [710, 311] on select "Monat 01 02 03 04 05 06 07 08 09 10 11" at bounding box center [743, 320] width 66 height 18
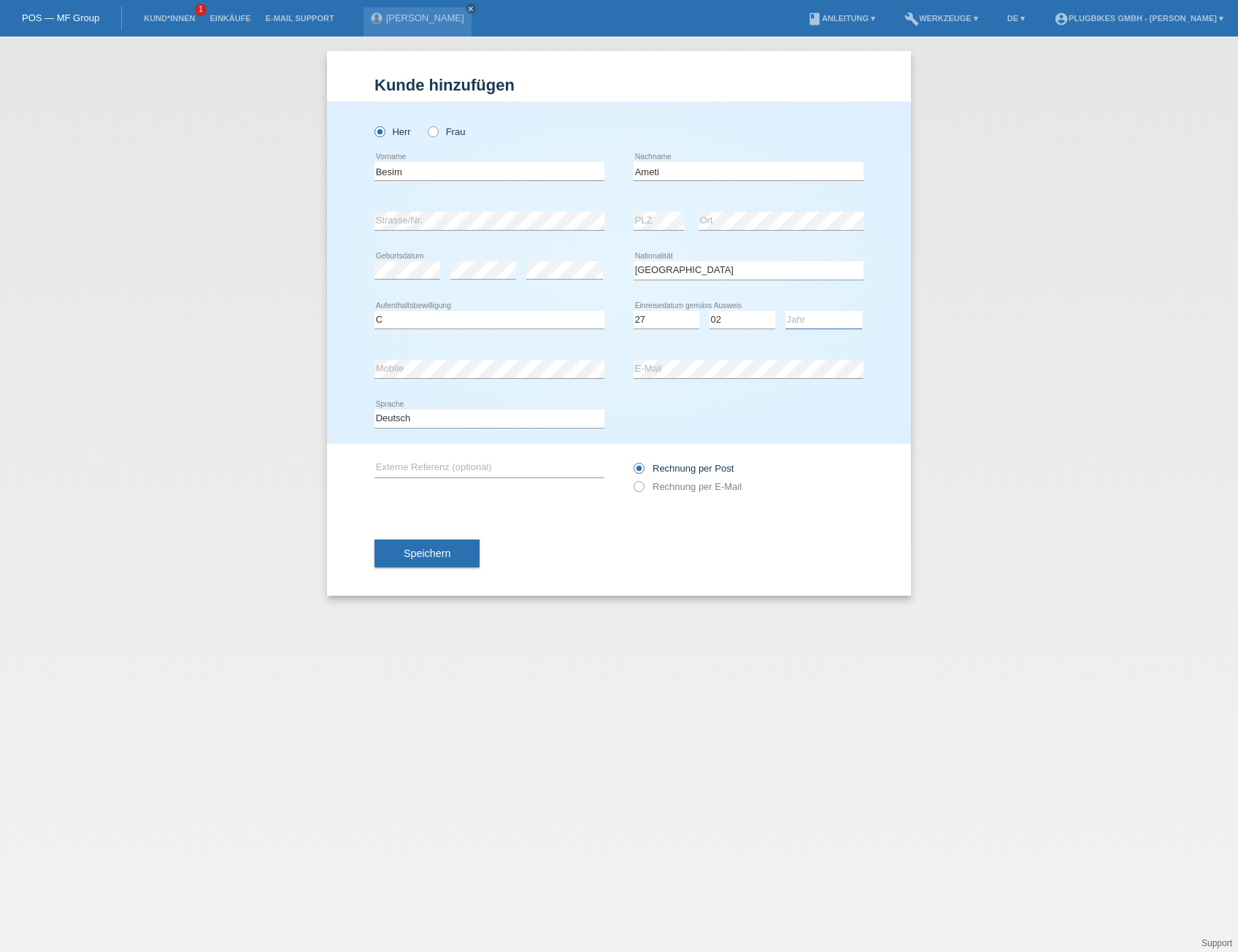
click at [825, 312] on select "Jahr 2025 2024 2023 2022 2021 2020 2019 2018 2017 2016 2015 2014 2013 2012 2011…" at bounding box center [824, 320] width 77 height 18
select select "2006"
click at [786, 311] on select "Jahr 2025 2024 2023 2022 2021 2020 2019 2018 2017 2016 2015 2014 2013 2012 2011…" at bounding box center [824, 320] width 77 height 18
click at [450, 554] on button "Speichern" at bounding box center [427, 554] width 105 height 28
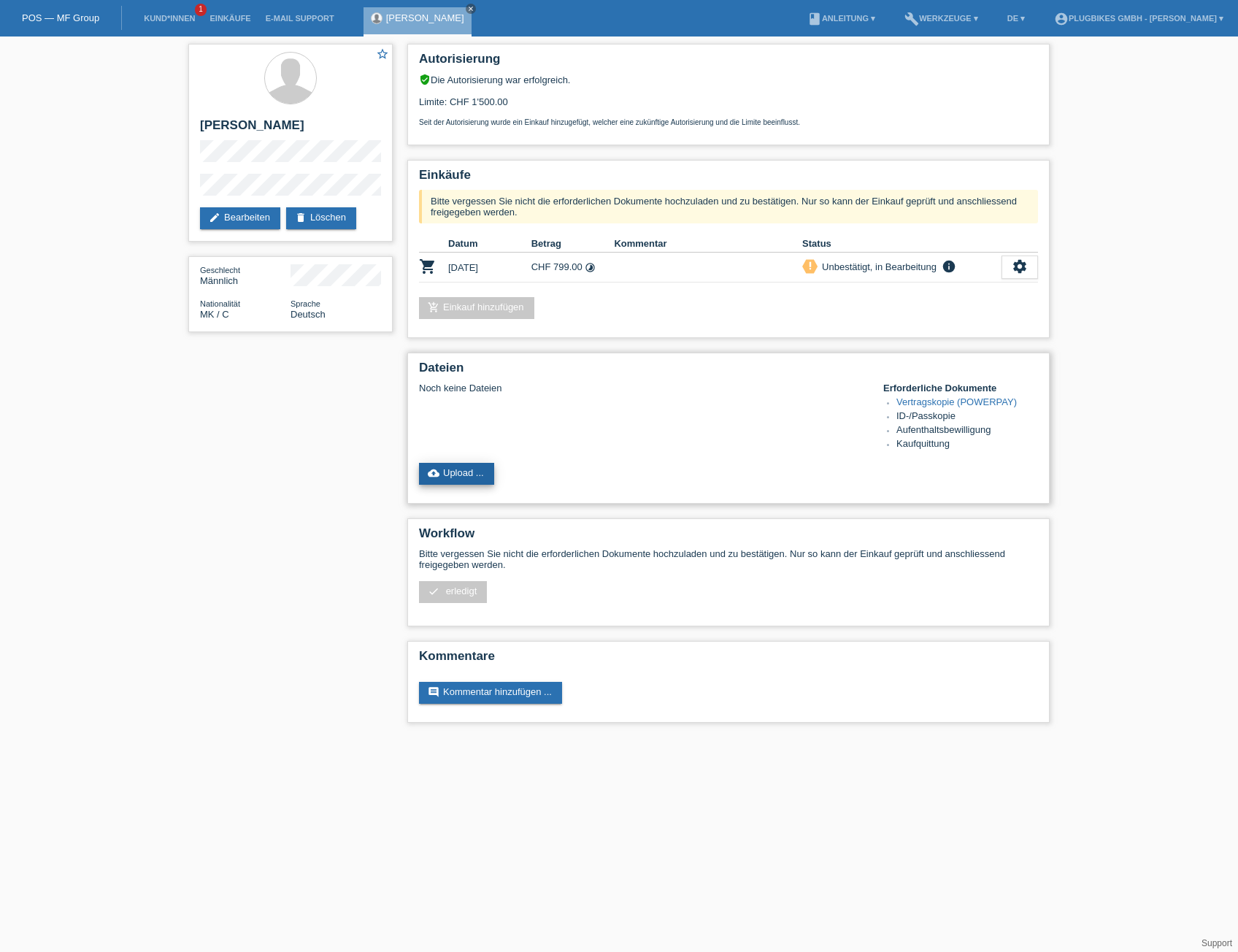
click at [472, 467] on link "cloud_upload Upload ..." at bounding box center [456, 474] width 75 height 22
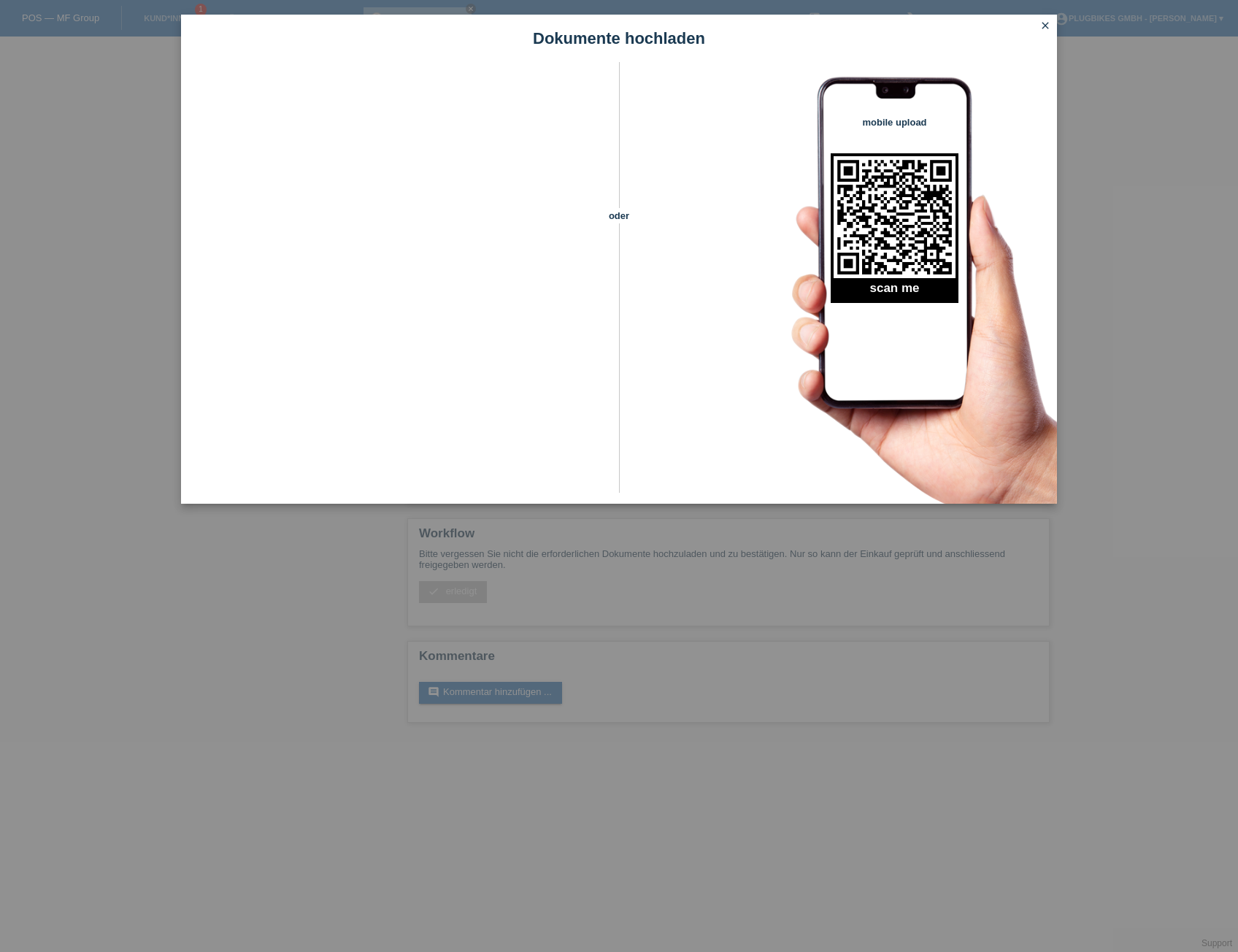
click at [1047, 24] on icon "close" at bounding box center [1046, 26] width 12 height 12
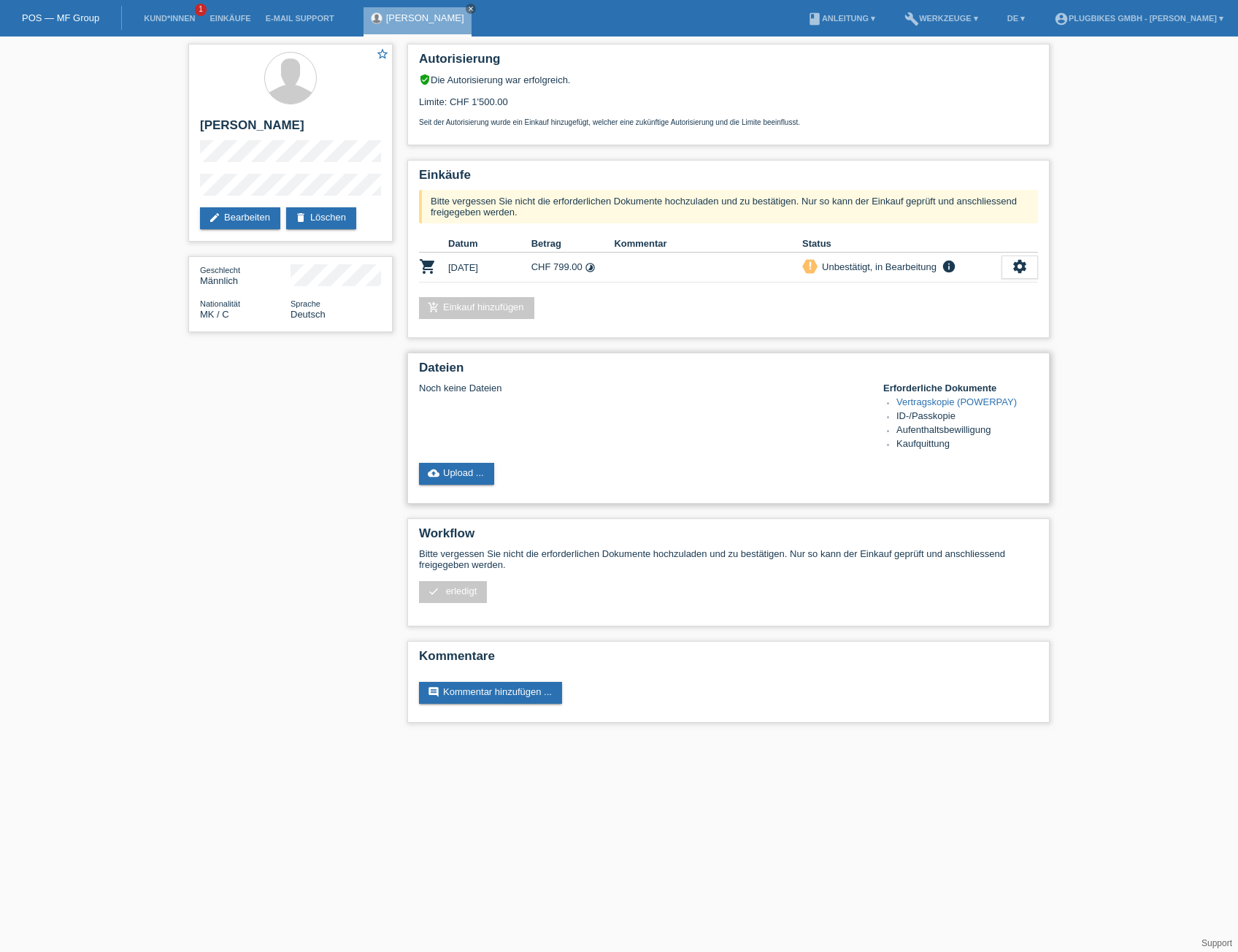
click at [938, 402] on link "Vertragskopie (POWERPAY)" at bounding box center [957, 401] width 120 height 11
click at [454, 477] on link "cloud_upload Upload ..." at bounding box center [456, 474] width 75 height 22
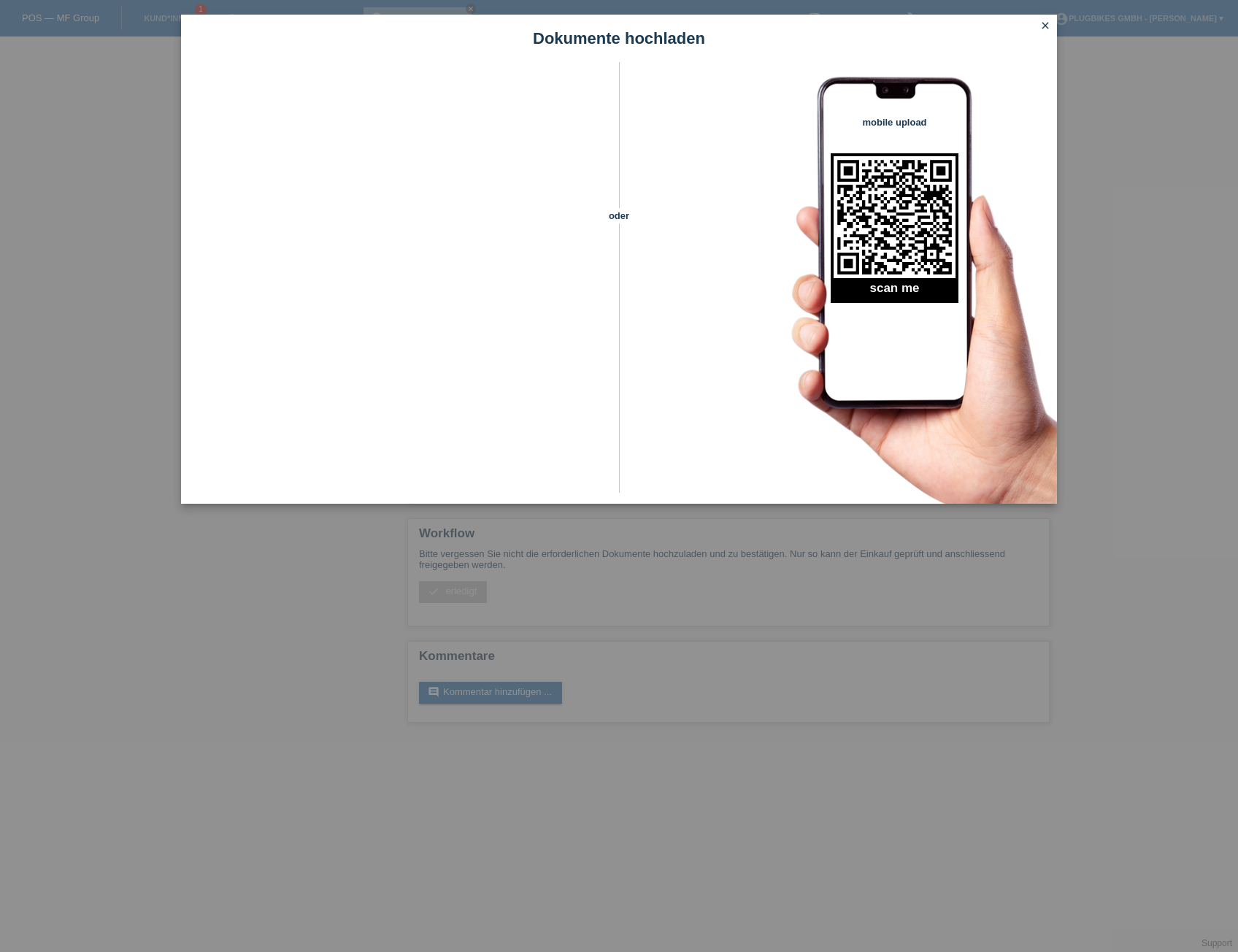
click at [1048, 28] on icon "close" at bounding box center [1046, 26] width 12 height 12
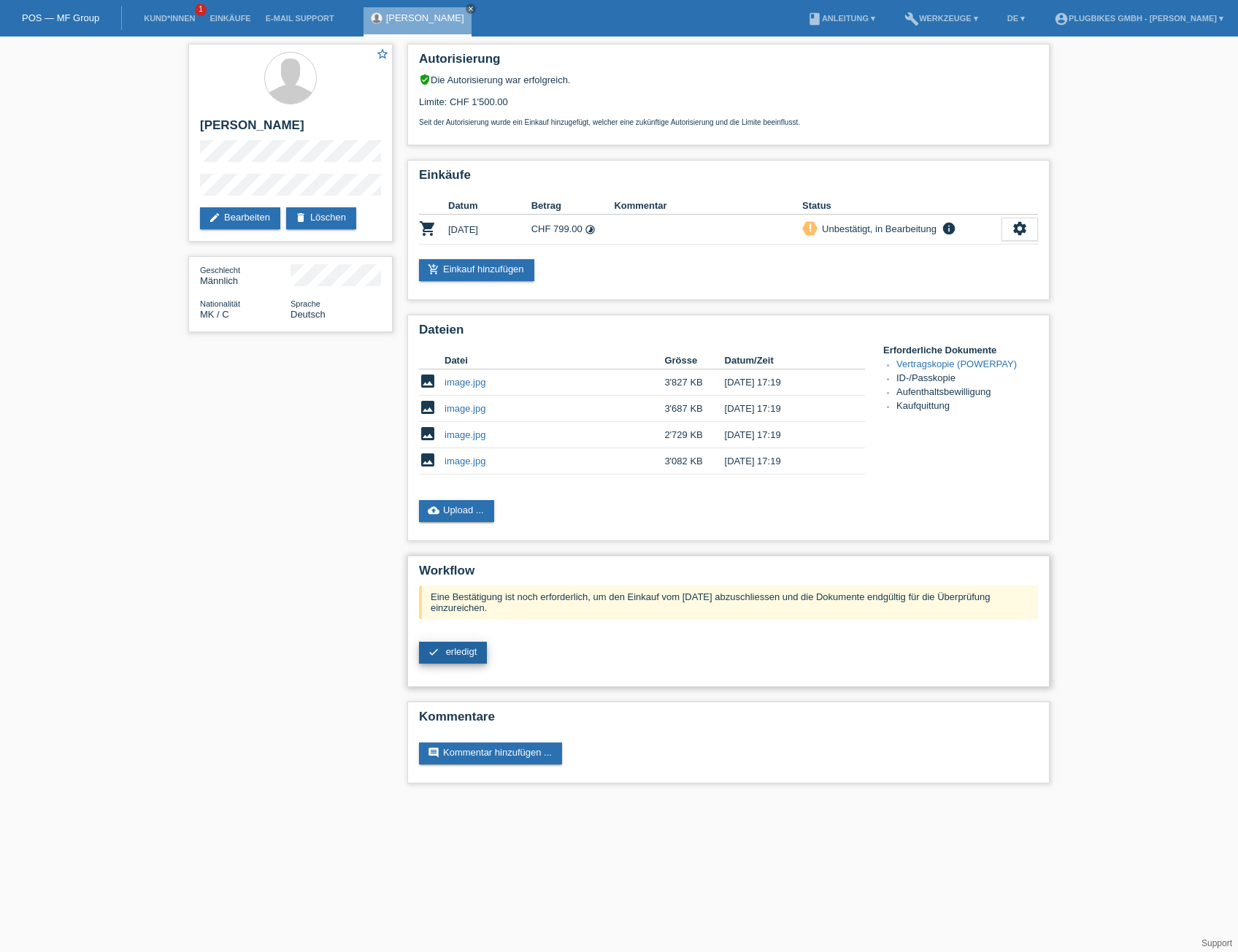
click at [467, 646] on span "erledigt" at bounding box center [461, 651] width 31 height 11
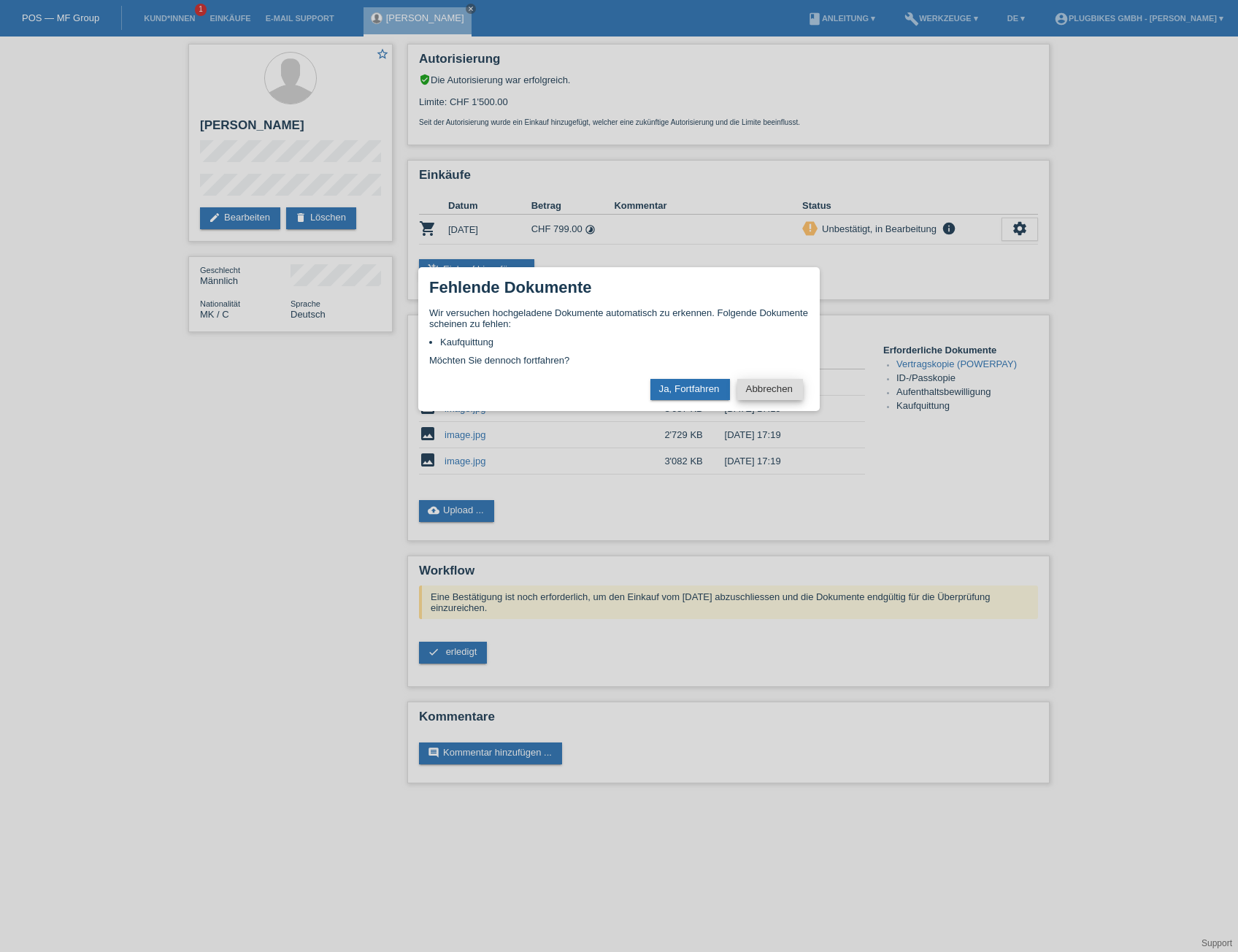
click at [786, 394] on button "Abbrechen" at bounding box center [770, 389] width 66 height 21
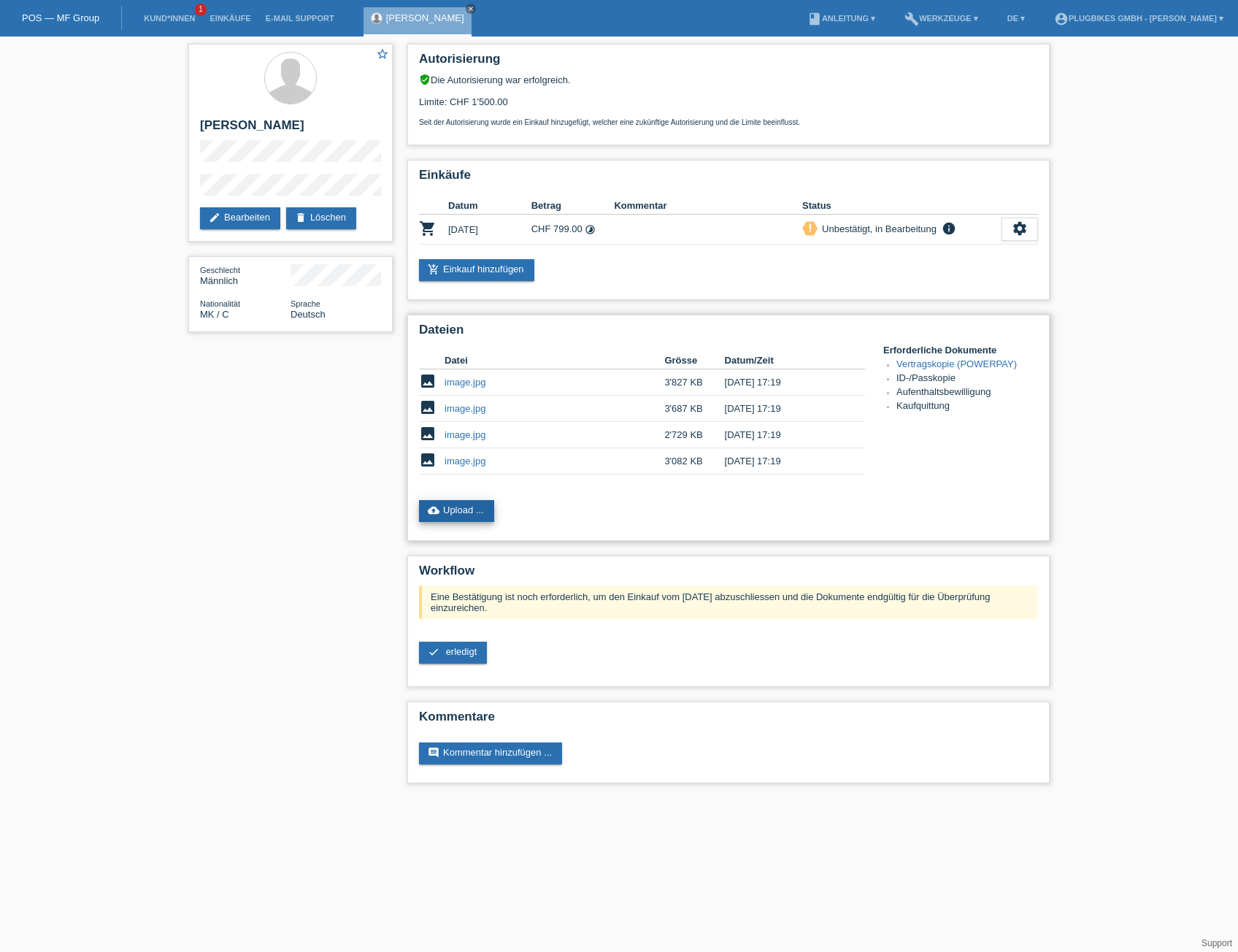
click at [486, 515] on link "cloud_upload Upload ..." at bounding box center [456, 511] width 75 height 22
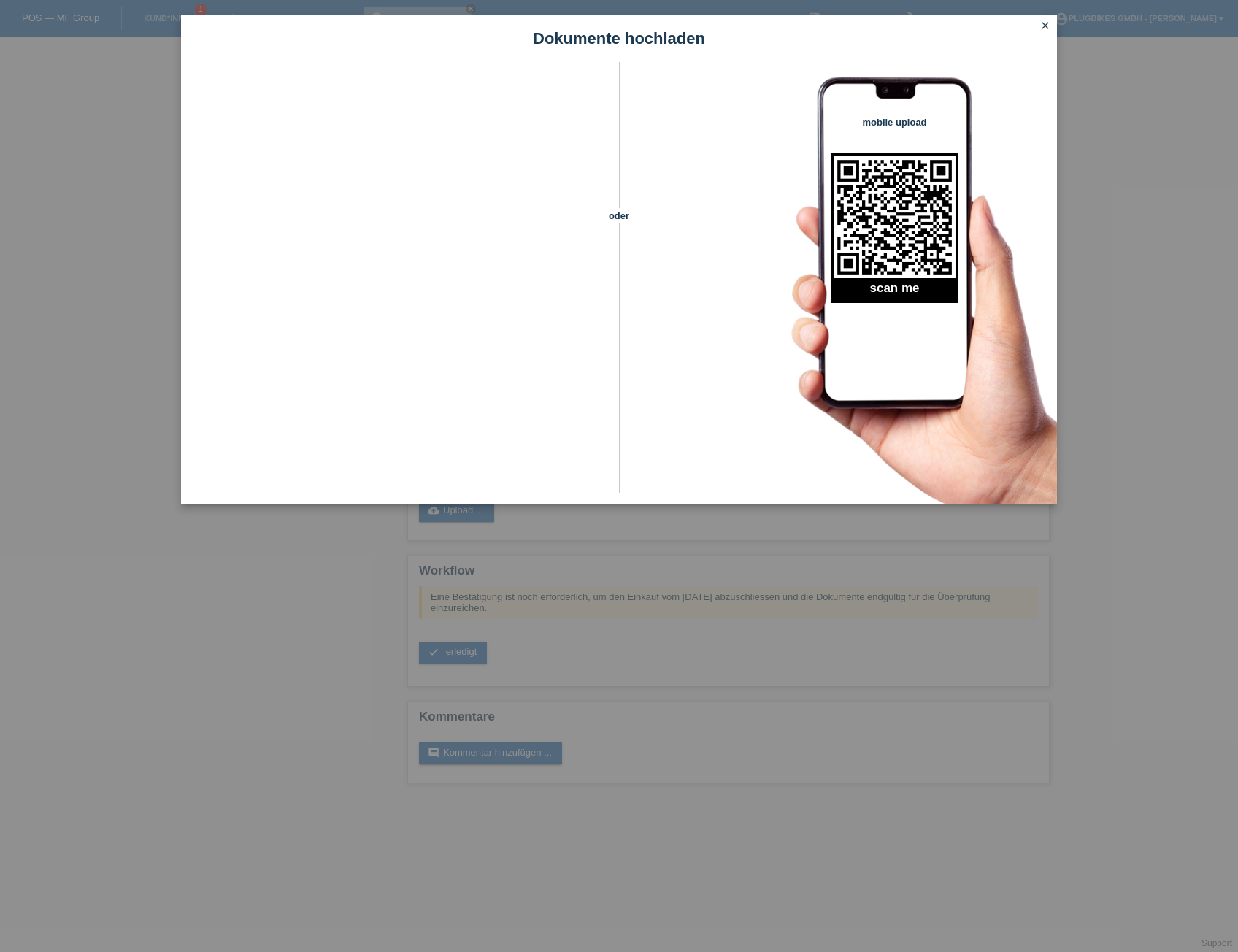
click at [1040, 26] on icon "close" at bounding box center [1046, 26] width 12 height 12
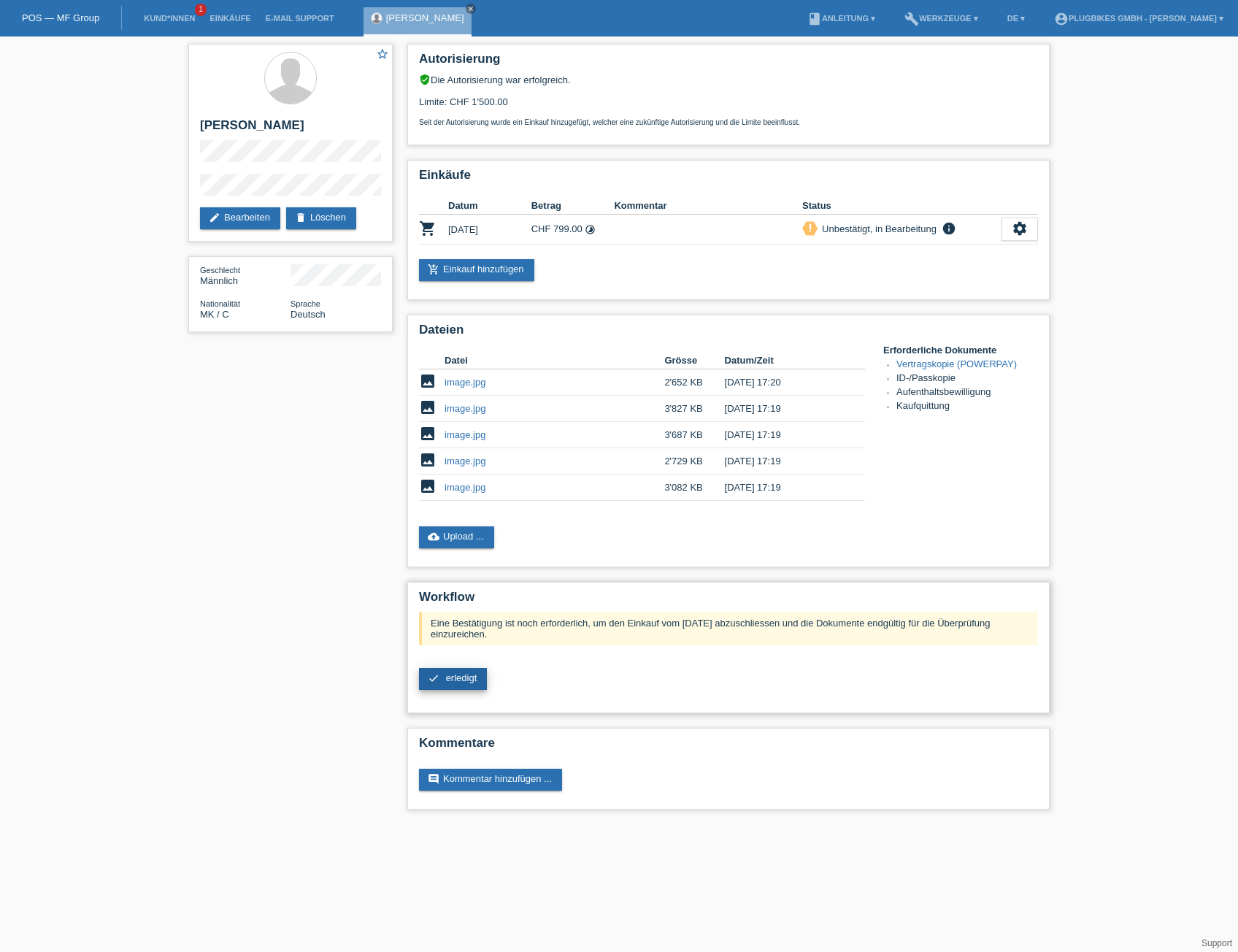
click at [462, 678] on span "erledigt" at bounding box center [461, 677] width 31 height 11
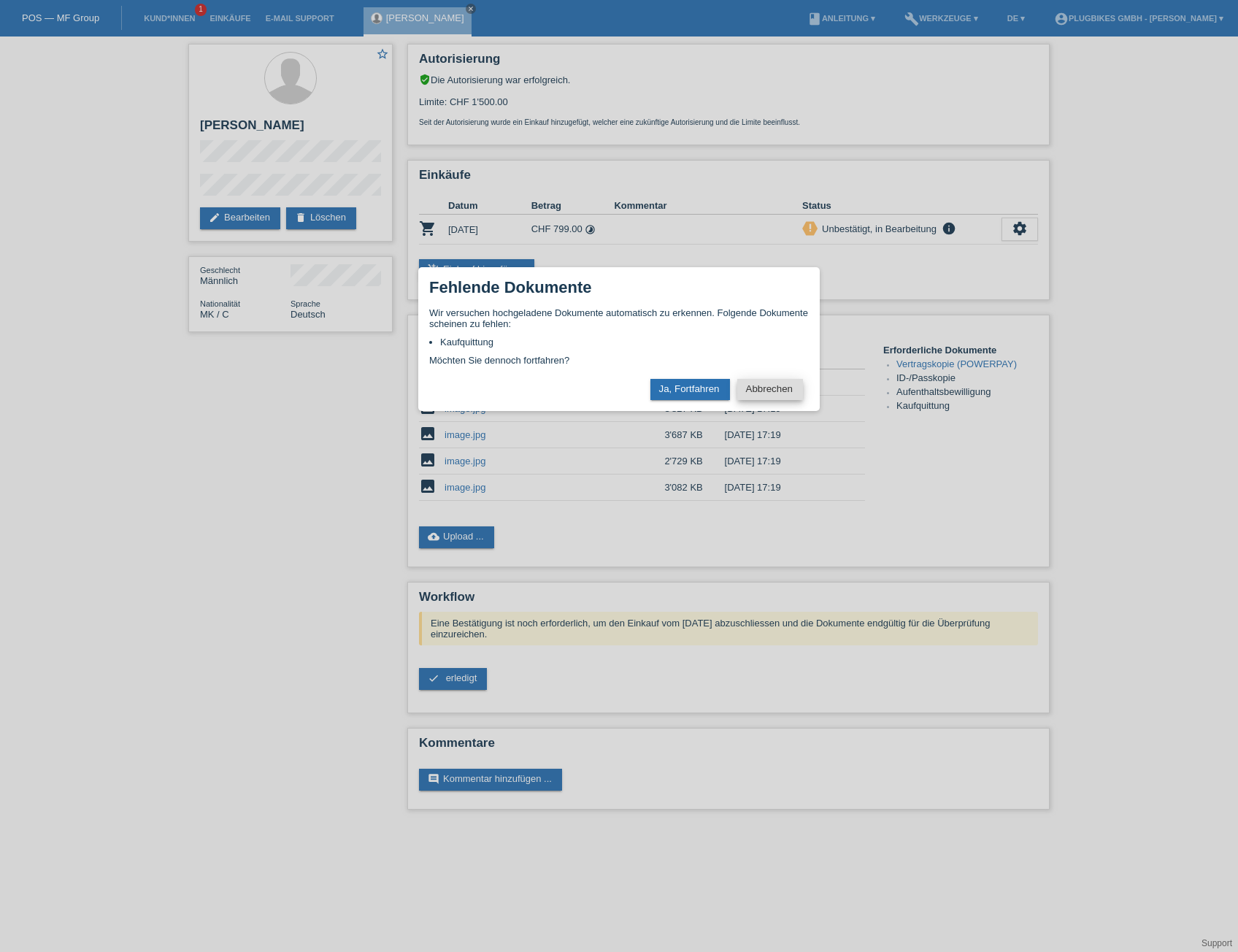
click at [751, 383] on button "Abbrechen" at bounding box center [770, 389] width 66 height 21
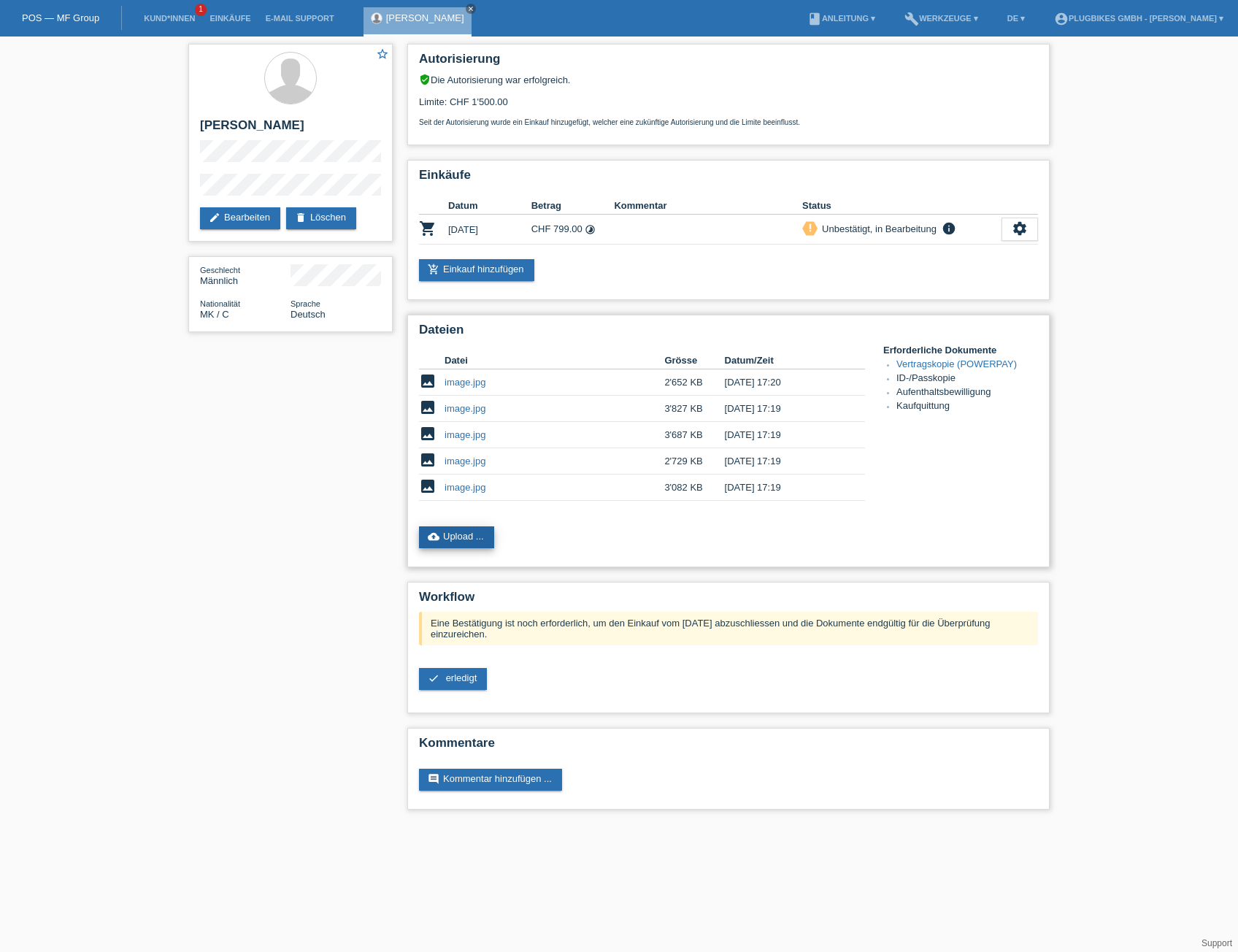
click at [459, 534] on link "cloud_upload Upload ..." at bounding box center [456, 537] width 75 height 22
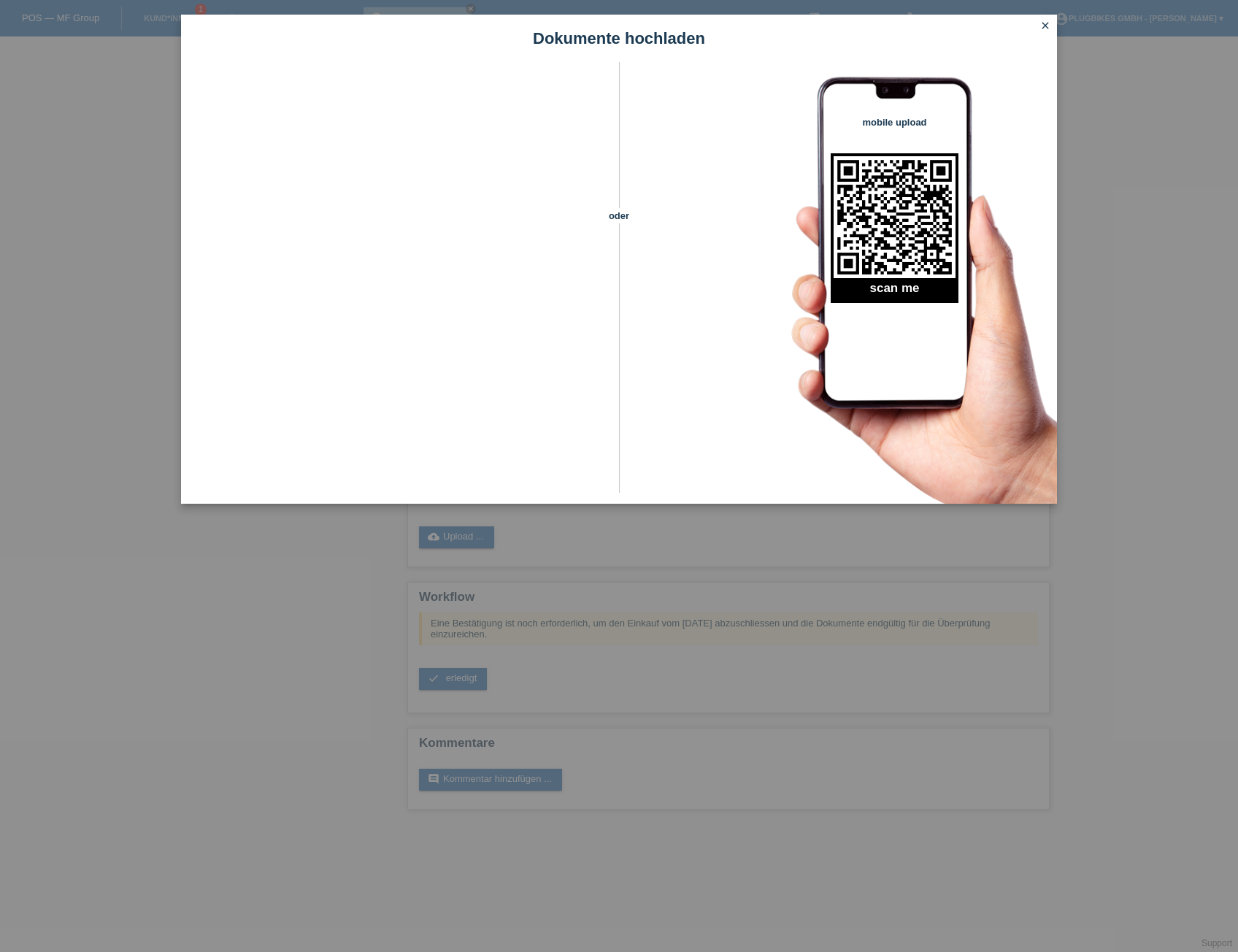
click at [1046, 29] on icon "close" at bounding box center [1046, 26] width 12 height 12
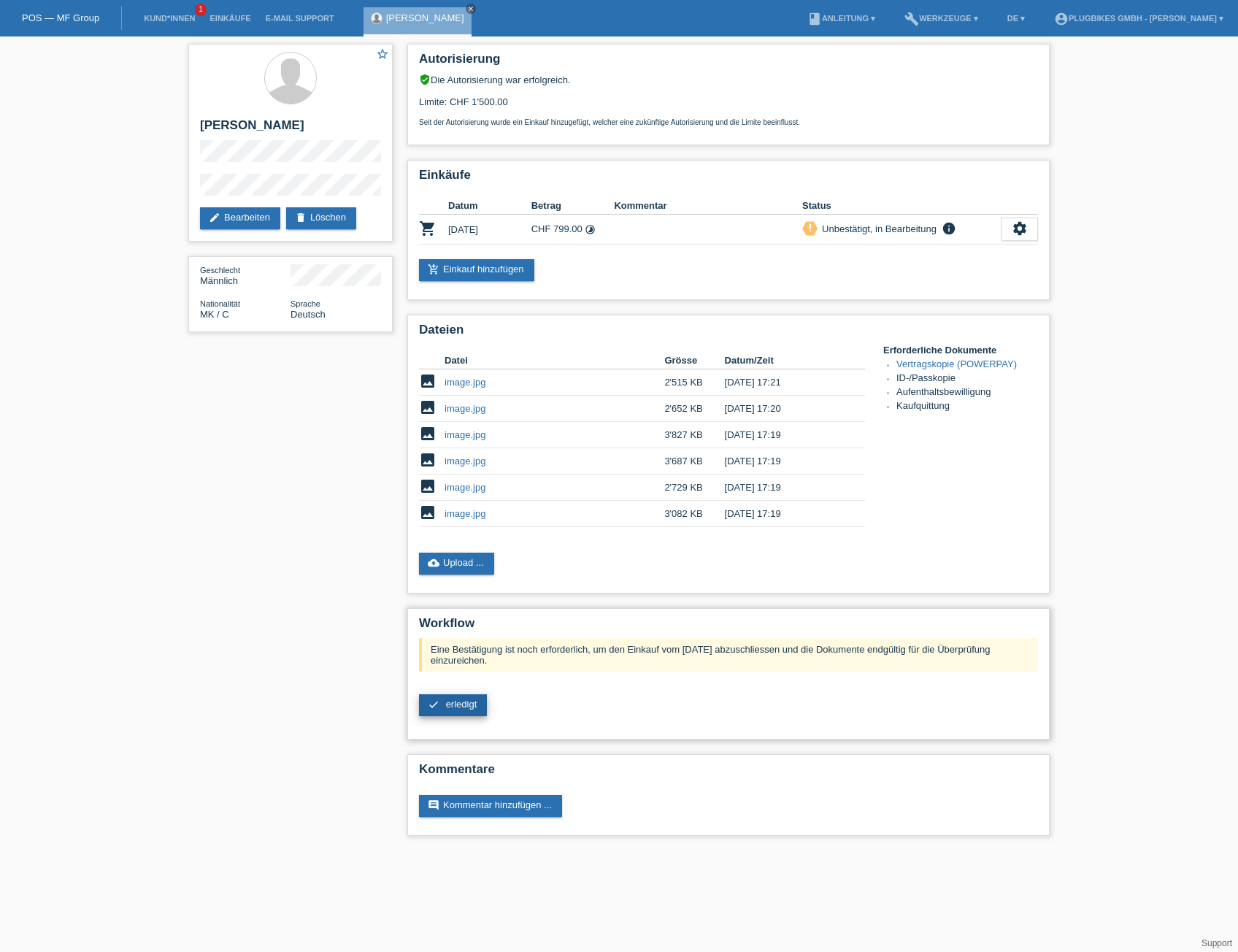
drag, startPoint x: 459, startPoint y: 716, endPoint x: 460, endPoint y: 709, distance: 7.3
click at [461, 717] on div "Eine Bestätigung ist noch erforderlich, um den Einkauf vom 10.10.2025 abzuschli…" at bounding box center [728, 682] width 619 height 89
click at [460, 702] on span "erledigt" at bounding box center [461, 704] width 31 height 11
